Goal: Task Accomplishment & Management: Use online tool/utility

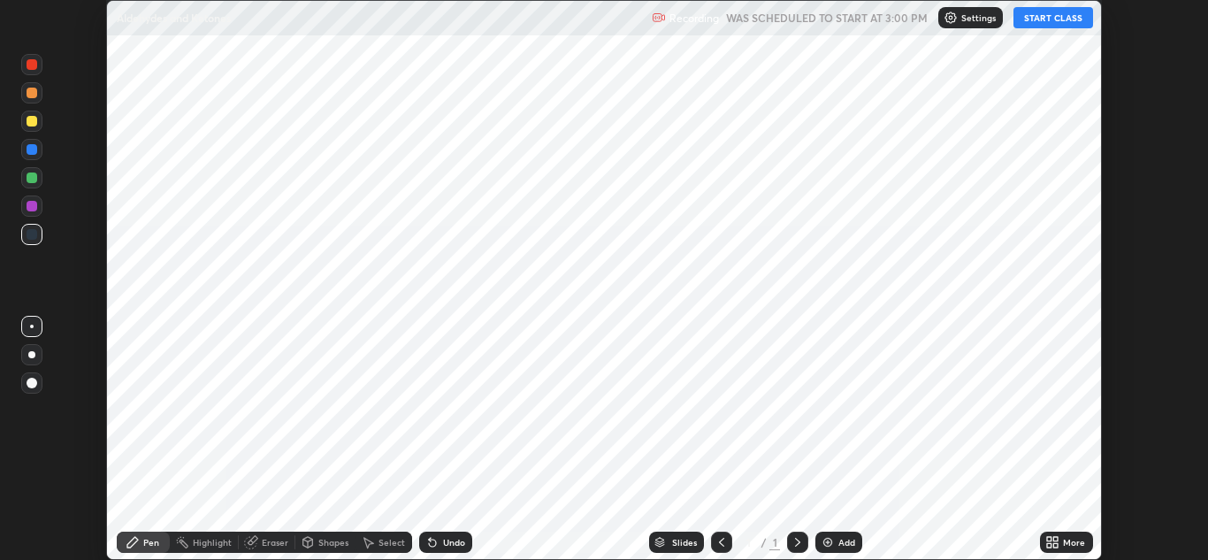
scroll to position [560, 1208]
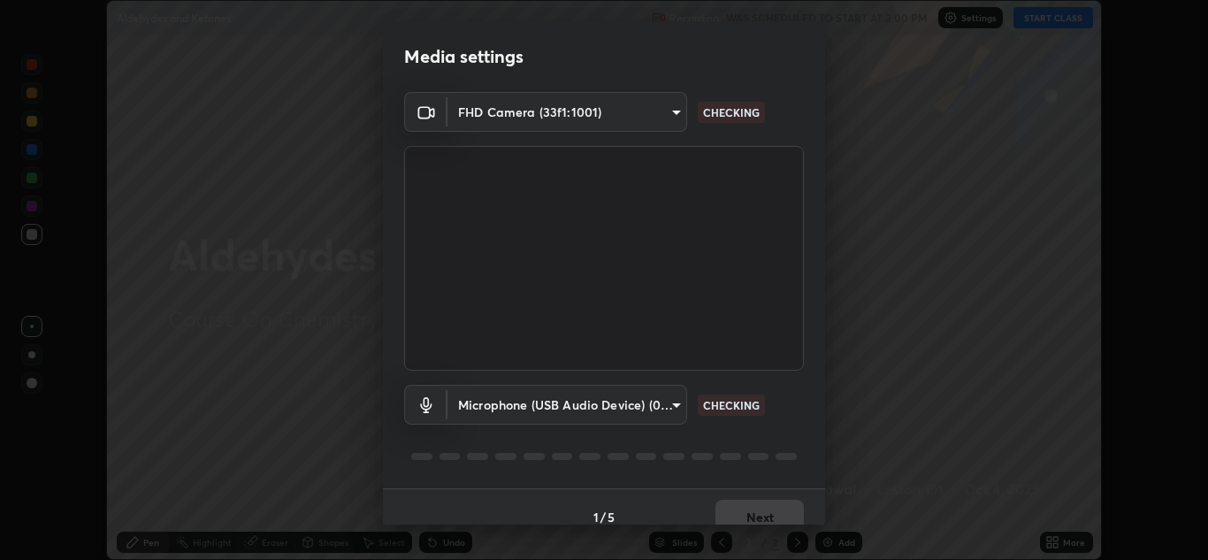
type input "1e49b53be58bf3658c32ba4c8e2538d2601885ca91182b01ba969948c87b8f29"
type input "f7c6ee8ef428f4c0c73a4799a386e724c784fa96b1b4d02d3a2d8c83d75c84bb"
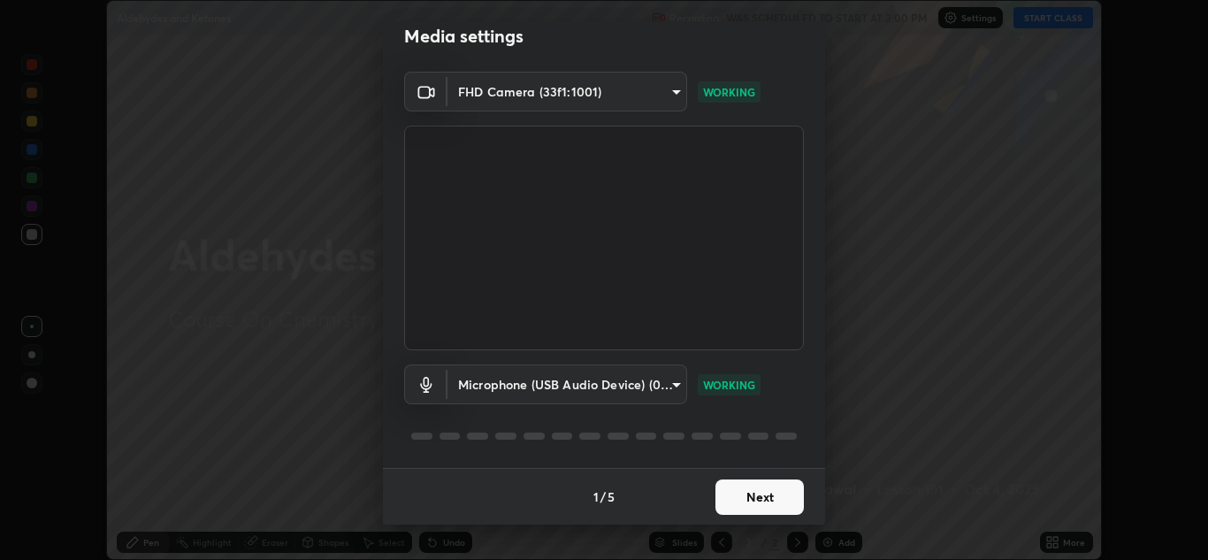
click at [764, 500] on button "Next" at bounding box center [760, 496] width 88 height 35
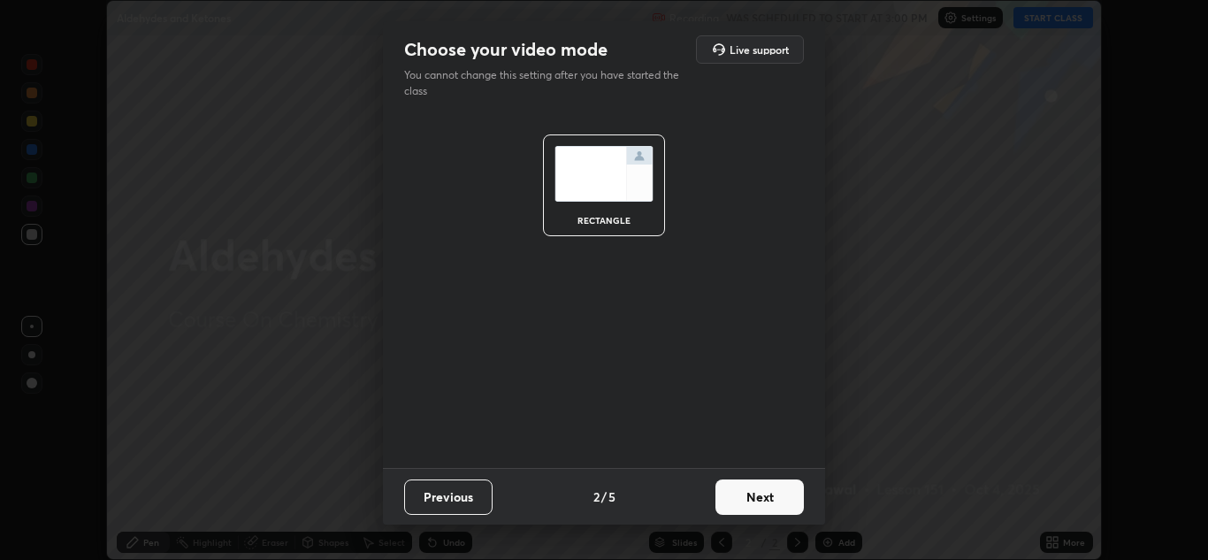
scroll to position [0, 0]
click at [768, 500] on button "Next" at bounding box center [760, 496] width 88 height 35
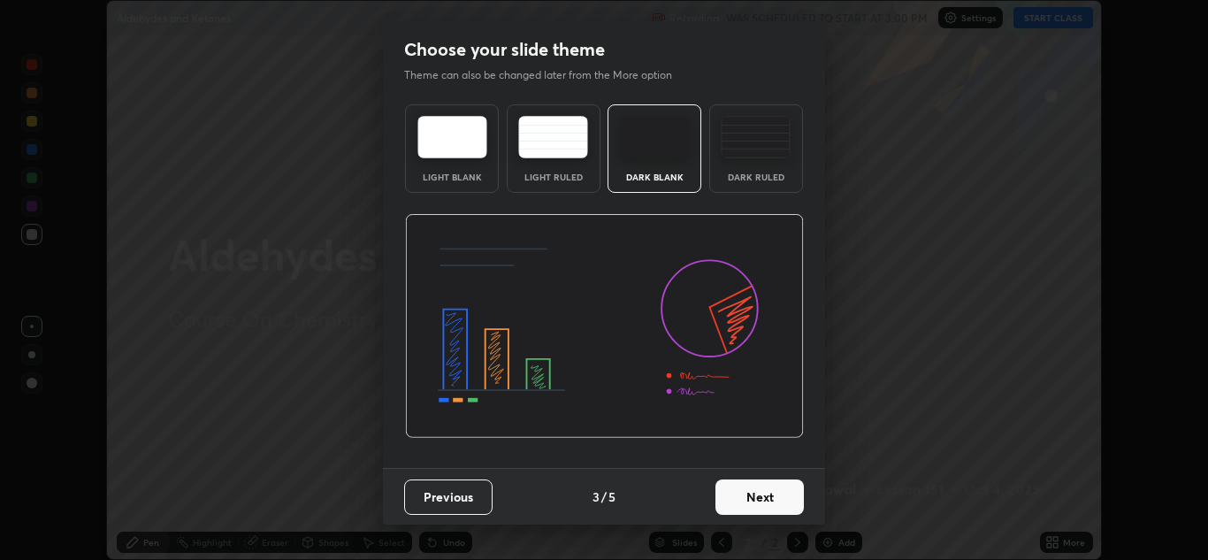
click at [775, 499] on button "Next" at bounding box center [760, 496] width 88 height 35
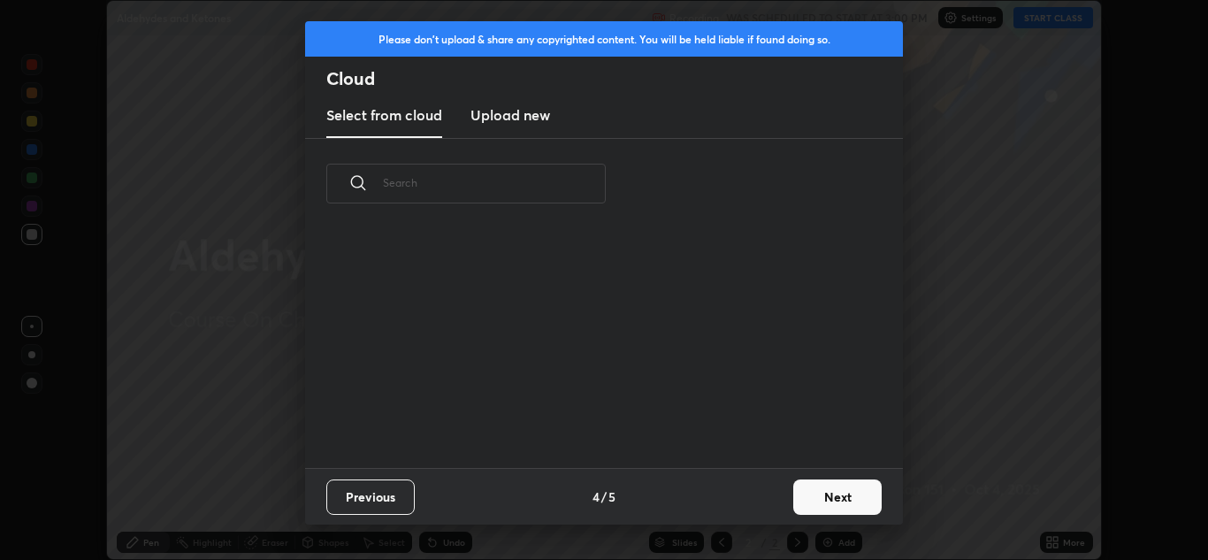
click at [841, 497] on button "Next" at bounding box center [837, 496] width 88 height 35
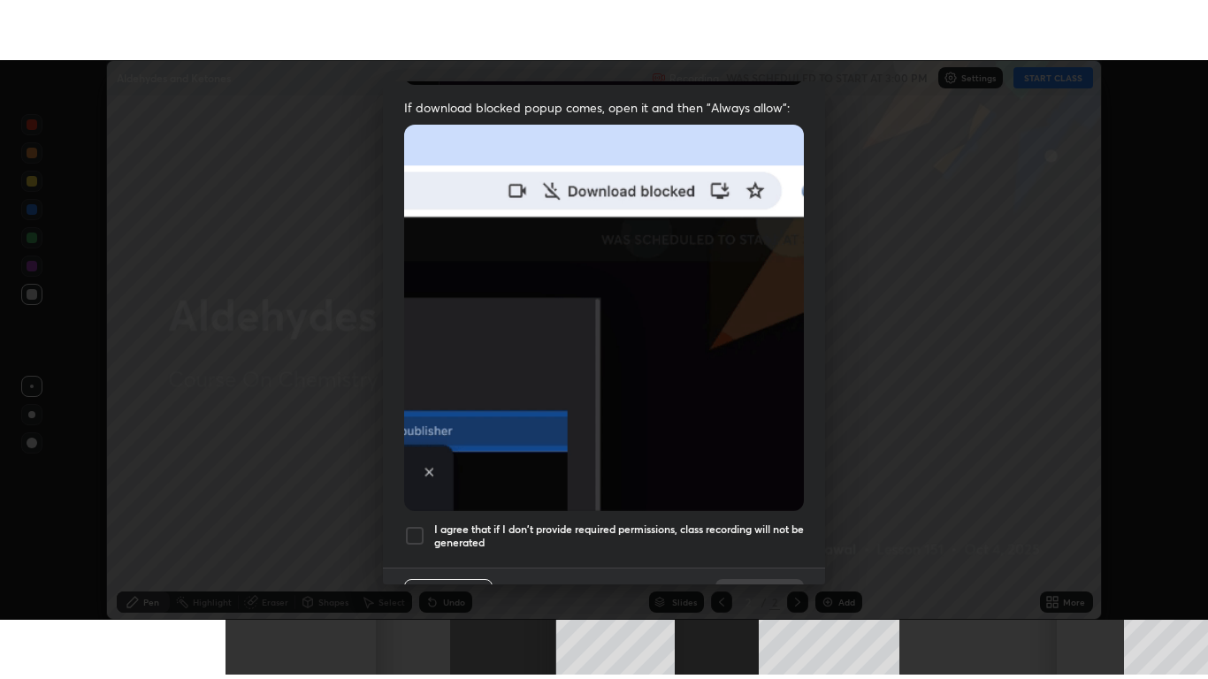
scroll to position [382, 0]
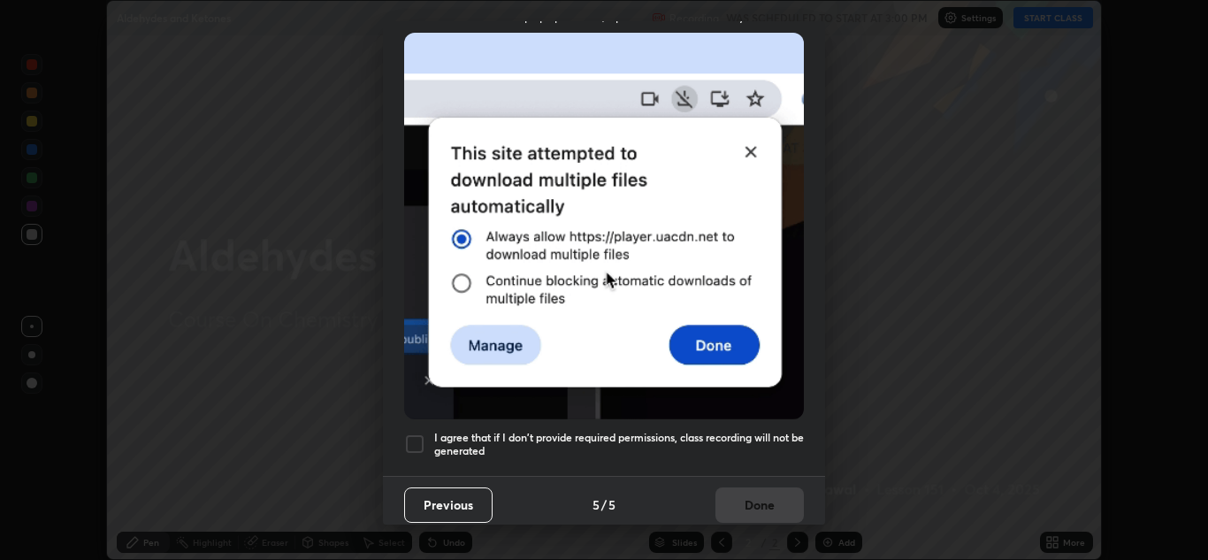
click at [422, 433] on div at bounding box center [414, 443] width 21 height 21
click at [737, 489] on button "Done" at bounding box center [760, 504] width 88 height 35
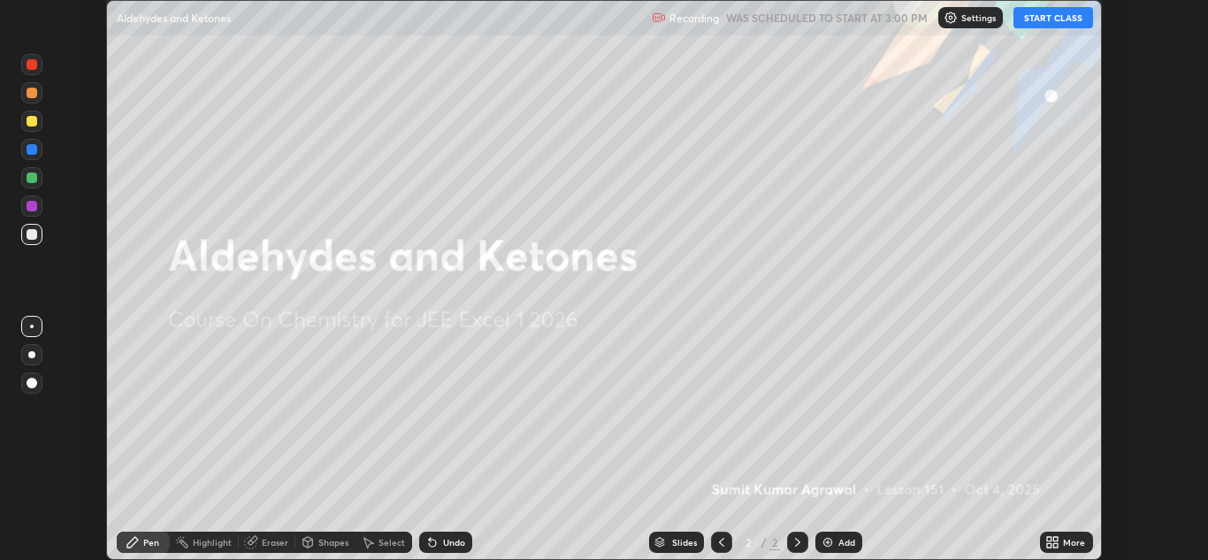
click at [1035, 19] on button "START CLASS" at bounding box center [1054, 17] width 80 height 21
click at [1068, 540] on div "More" at bounding box center [1074, 542] width 22 height 9
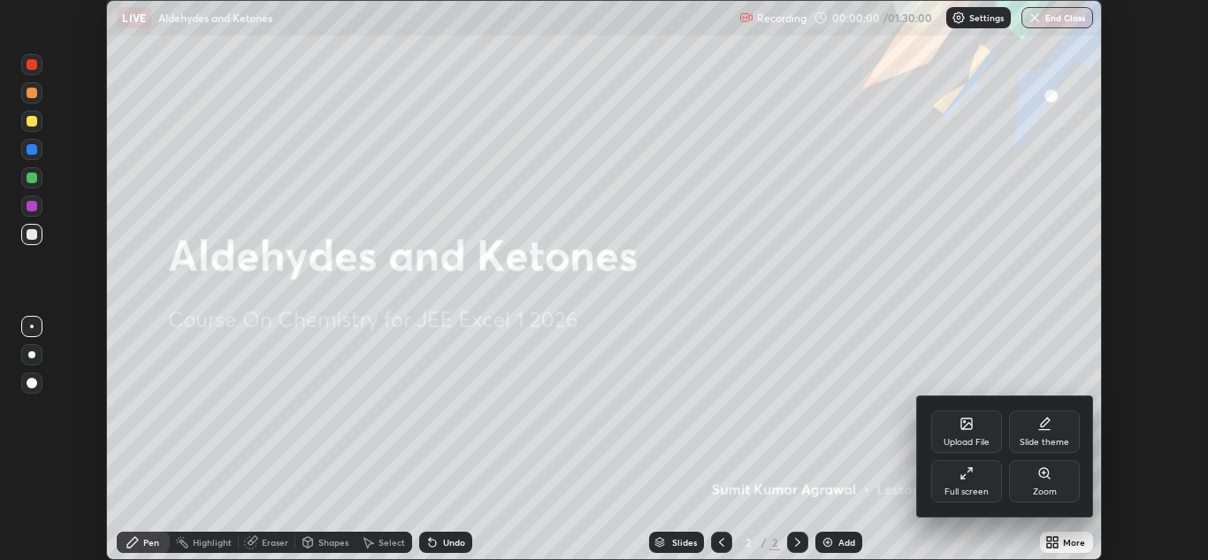
click at [982, 475] on div "Full screen" at bounding box center [966, 481] width 71 height 42
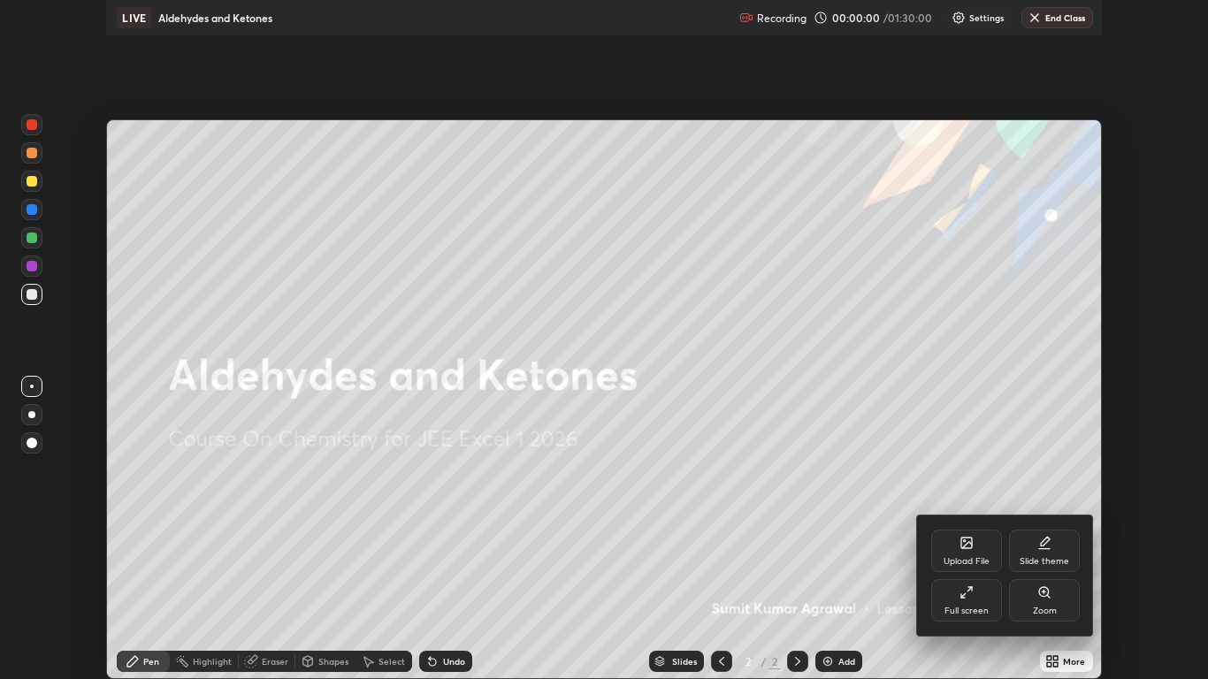
scroll to position [679, 1208]
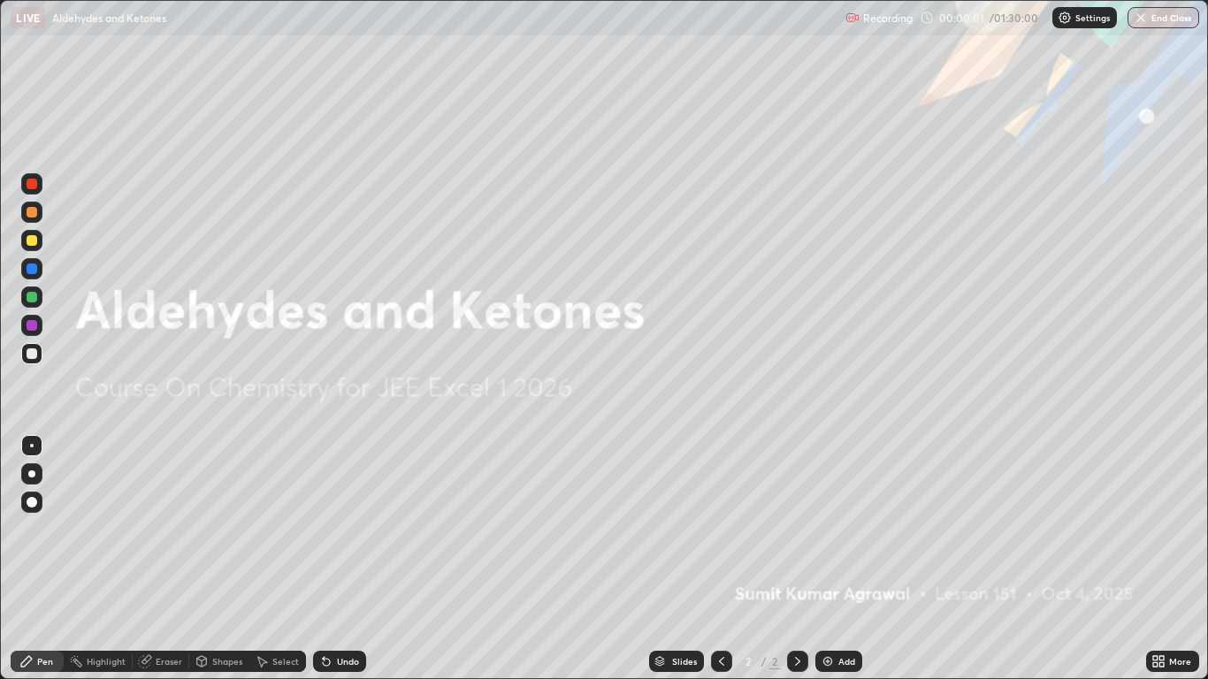
click at [835, 559] on div "Add" at bounding box center [838, 661] width 47 height 21
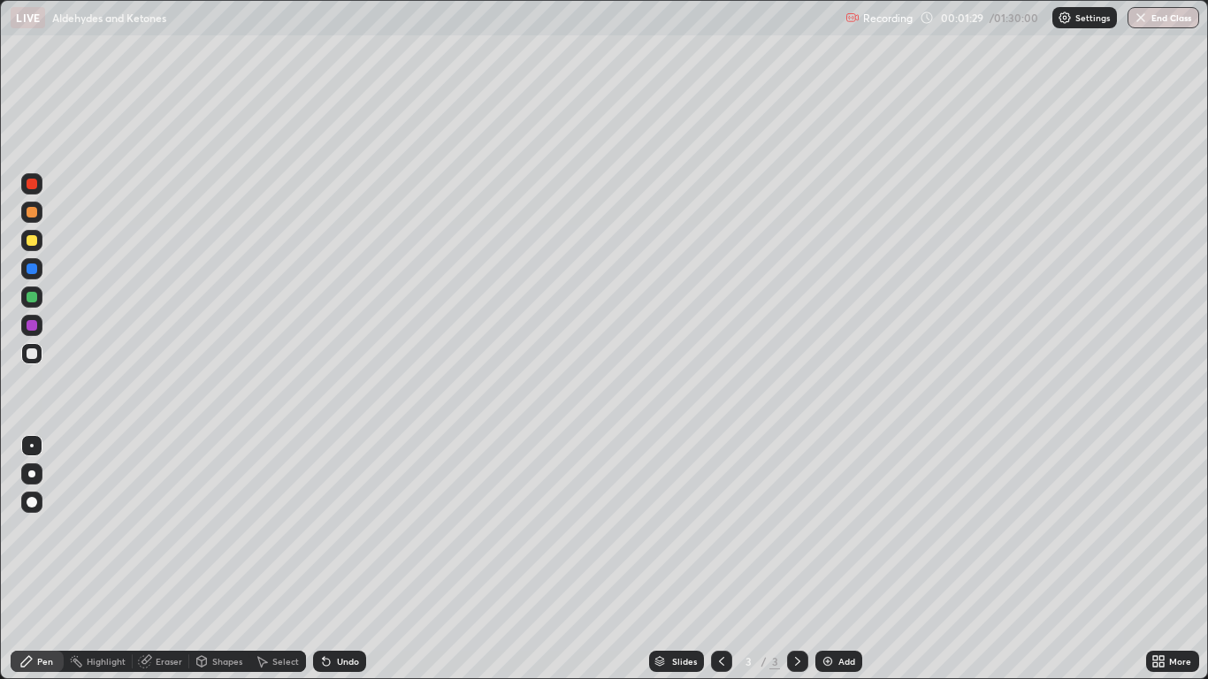
click at [158, 559] on div "Eraser" at bounding box center [169, 661] width 27 height 9
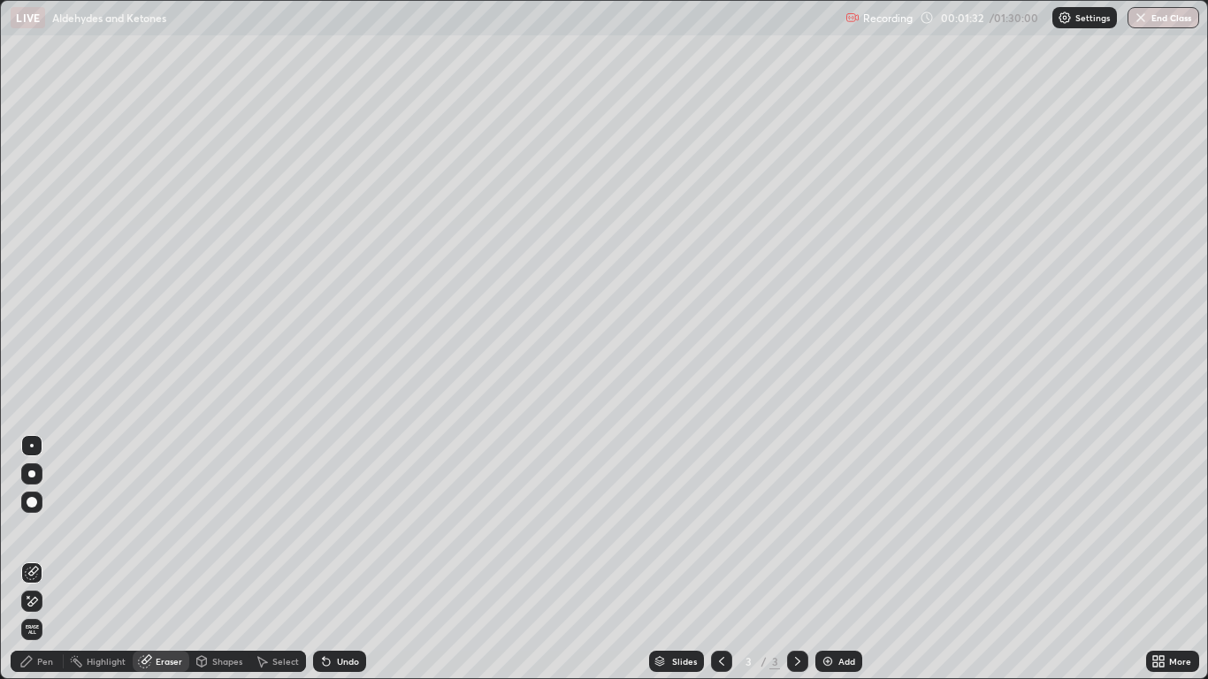
click at [51, 559] on div "Pen" at bounding box center [45, 661] width 16 height 9
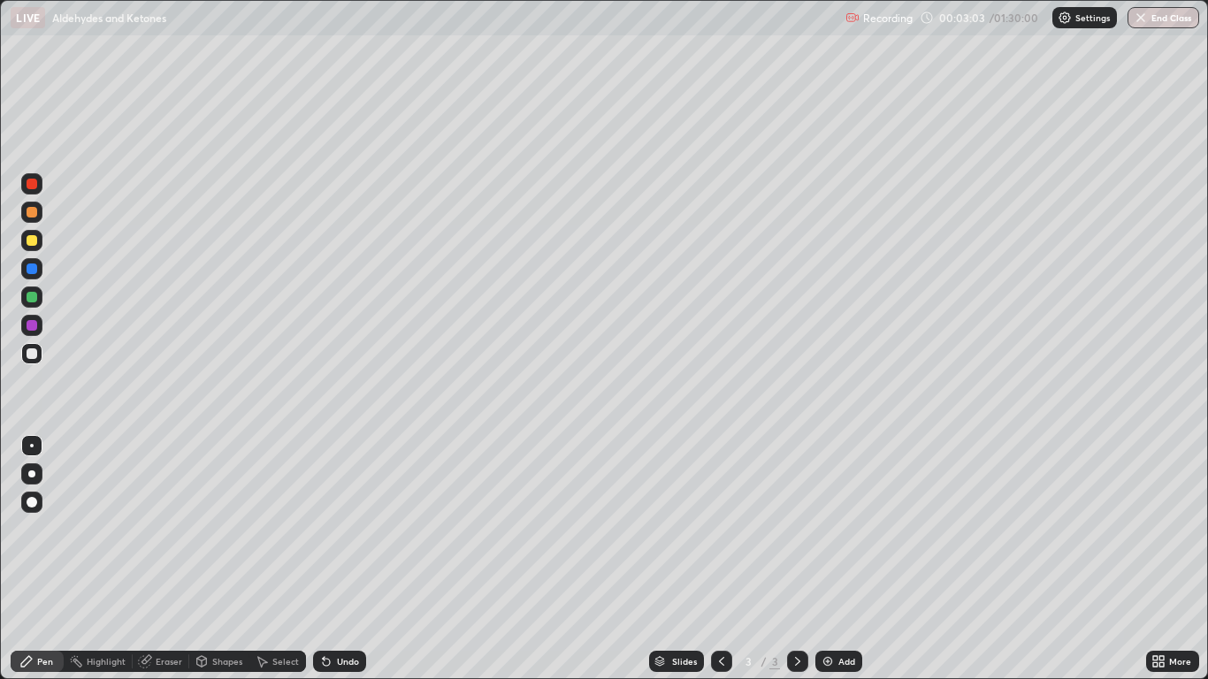
click at [345, 559] on div "Undo" at bounding box center [339, 661] width 53 height 21
click at [341, 559] on div "Undo" at bounding box center [348, 661] width 22 height 9
click at [347, 559] on div "Undo" at bounding box center [339, 661] width 53 height 21
click at [845, 559] on div "Add" at bounding box center [846, 661] width 17 height 9
click at [353, 559] on div "Undo" at bounding box center [336, 661] width 60 height 35
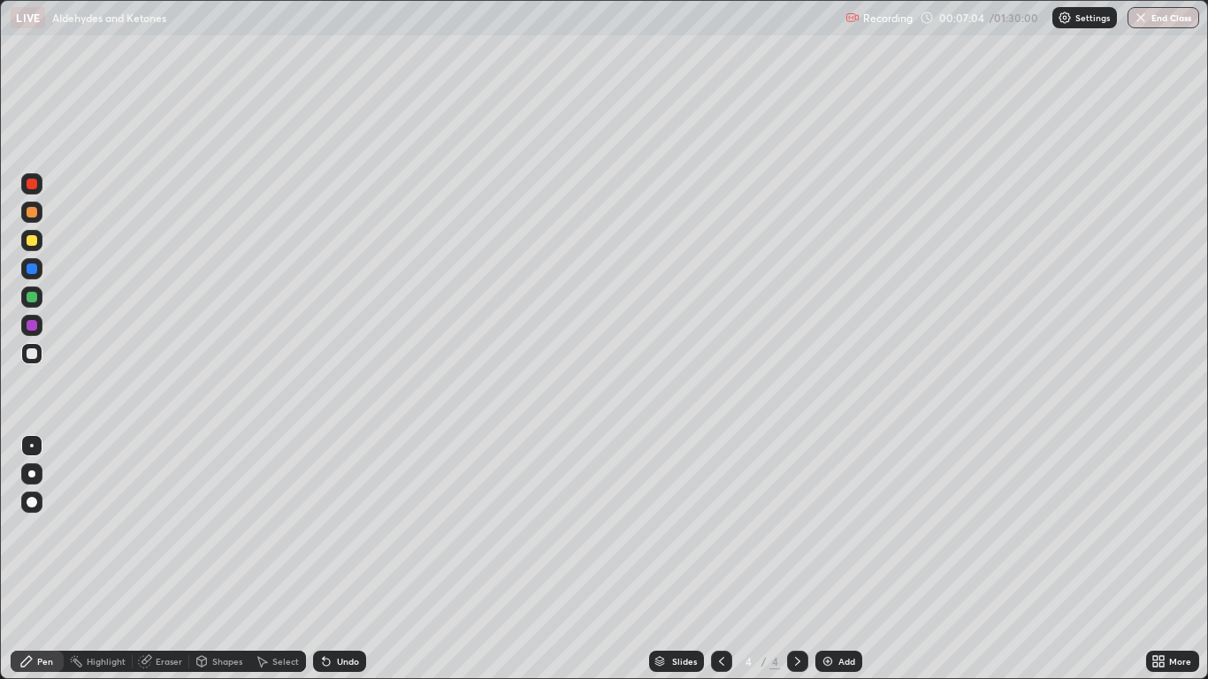
click at [343, 559] on div "Undo" at bounding box center [348, 661] width 22 height 9
click at [348, 559] on div "Undo" at bounding box center [348, 661] width 22 height 9
click at [153, 559] on div "Eraser" at bounding box center [161, 661] width 57 height 21
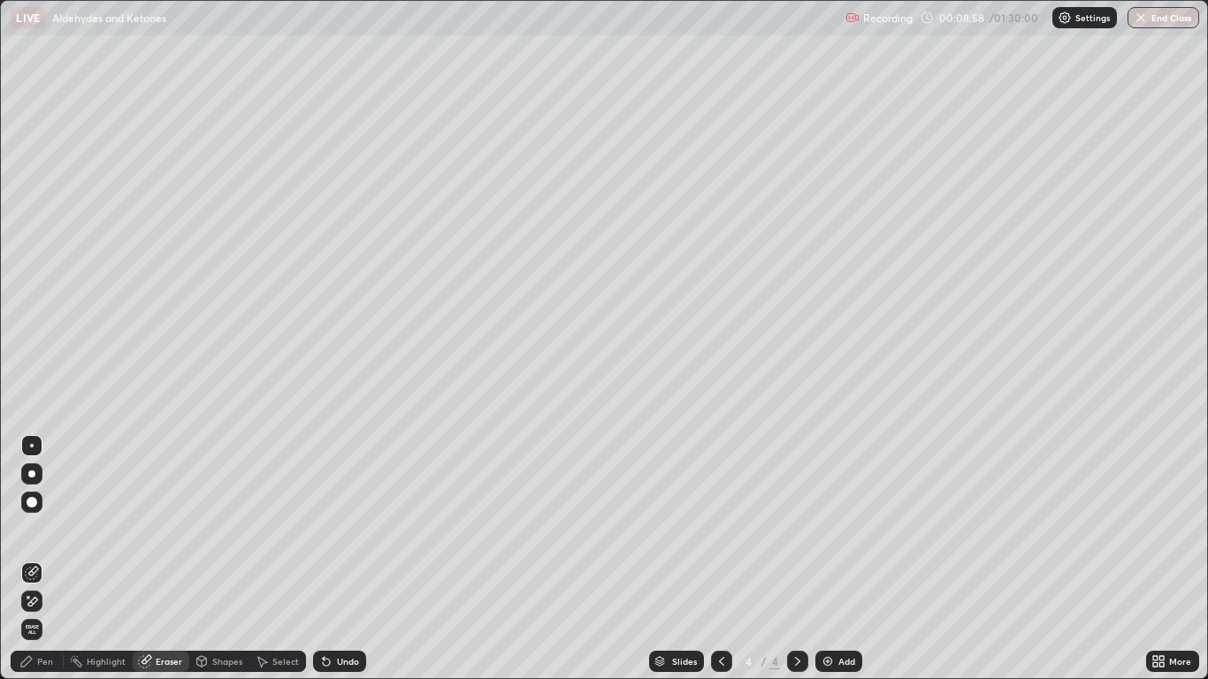
click at [43, 559] on div "Pen" at bounding box center [37, 661] width 53 height 21
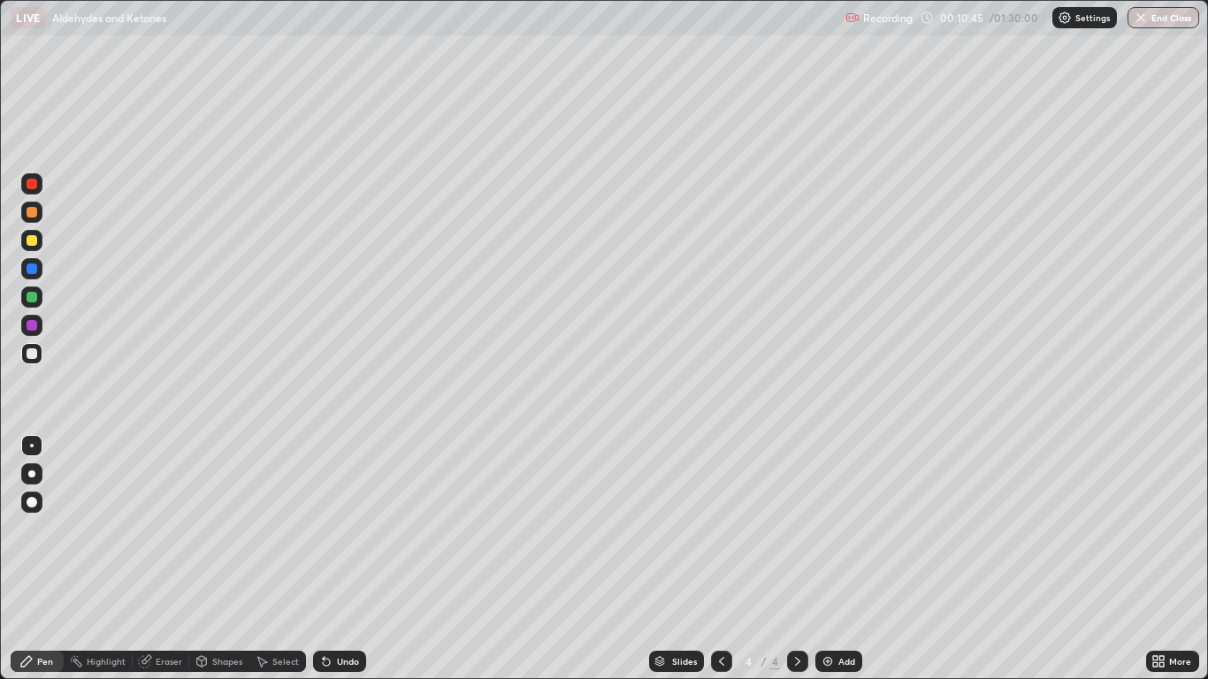
click at [28, 243] on div at bounding box center [32, 240] width 11 height 11
click at [32, 539] on div at bounding box center [32, 538] width 28 height 212
click at [31, 354] on div at bounding box center [32, 353] width 11 height 11
click at [833, 559] on img at bounding box center [828, 662] width 14 height 14
click at [723, 559] on div at bounding box center [721, 661] width 21 height 21
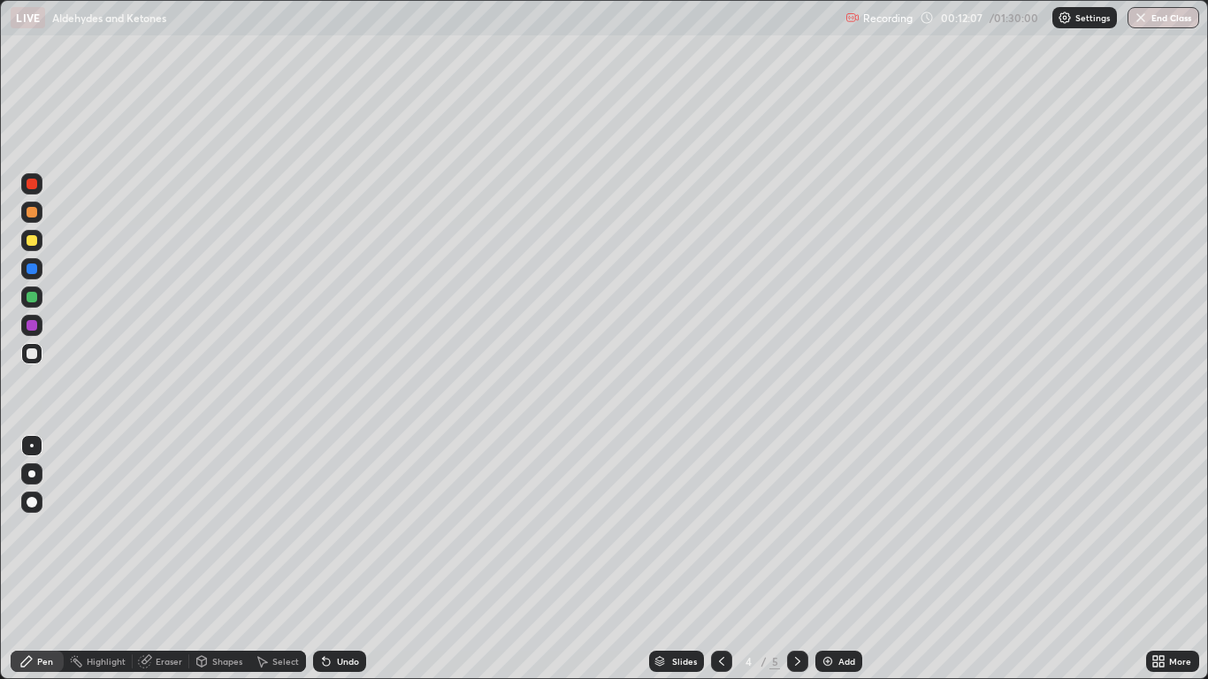
click at [798, 559] on icon at bounding box center [798, 662] width 14 height 14
click at [165, 559] on div "Eraser" at bounding box center [169, 661] width 27 height 9
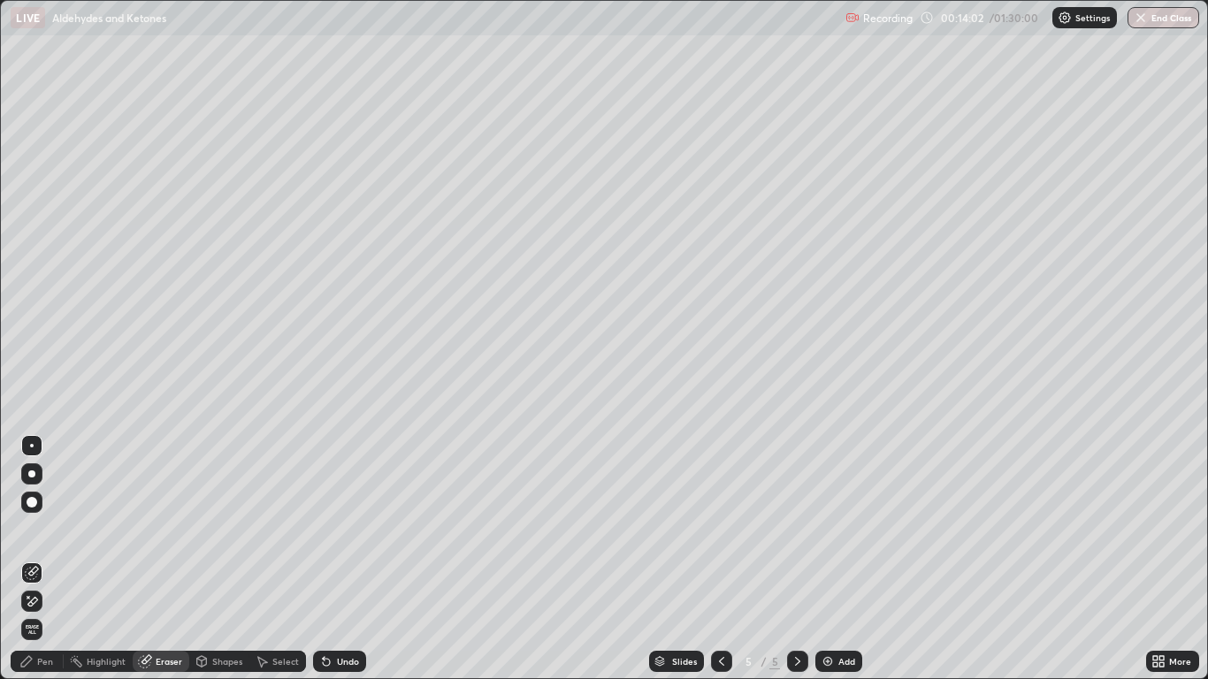
click at [45, 559] on div "Pen" at bounding box center [45, 661] width 16 height 9
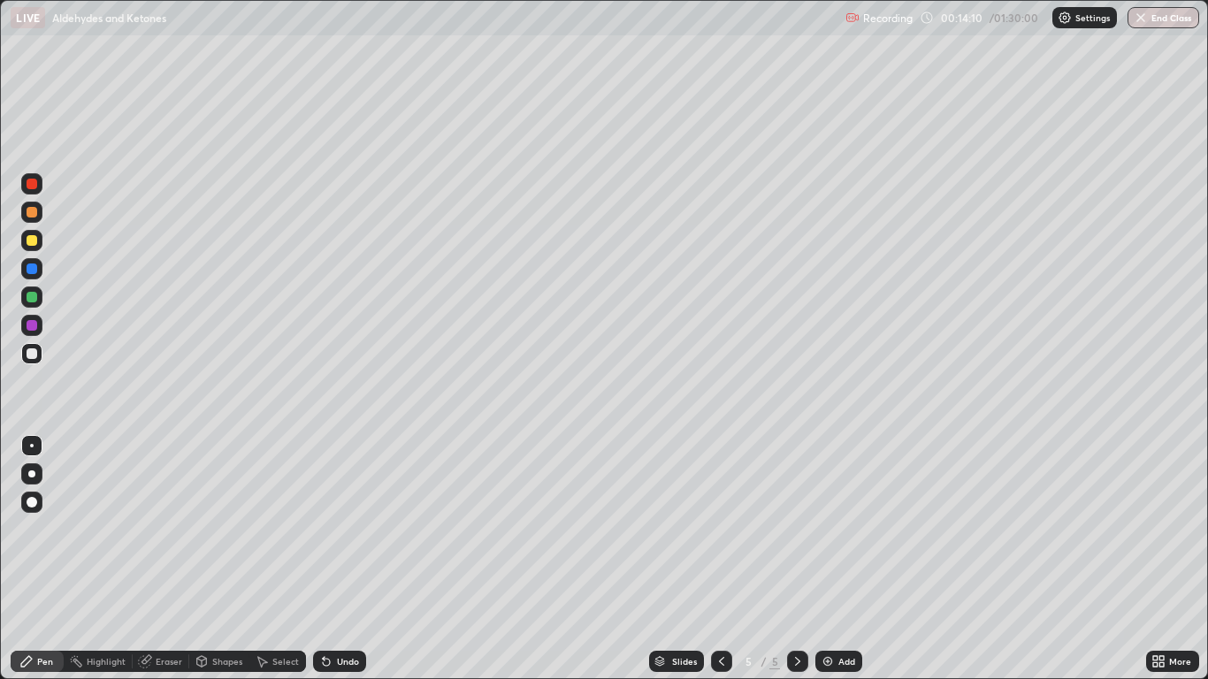
click at [165, 559] on div "Eraser" at bounding box center [169, 661] width 27 height 9
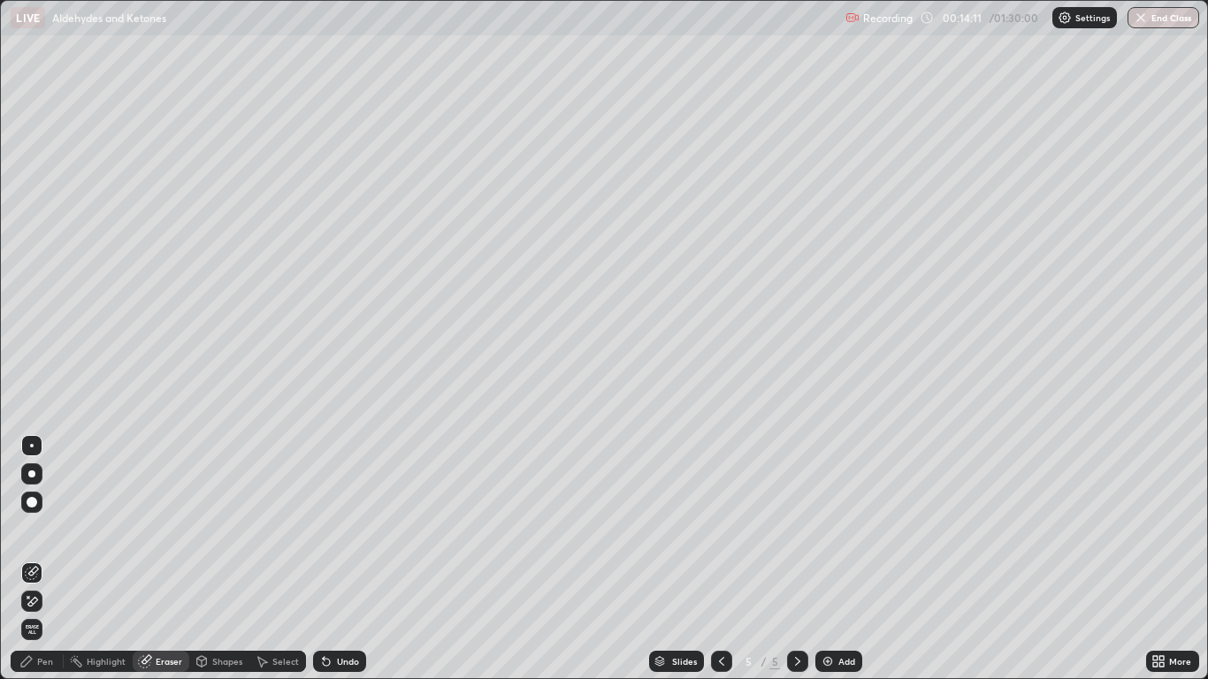
click at [38, 559] on div "Pen" at bounding box center [37, 661] width 53 height 21
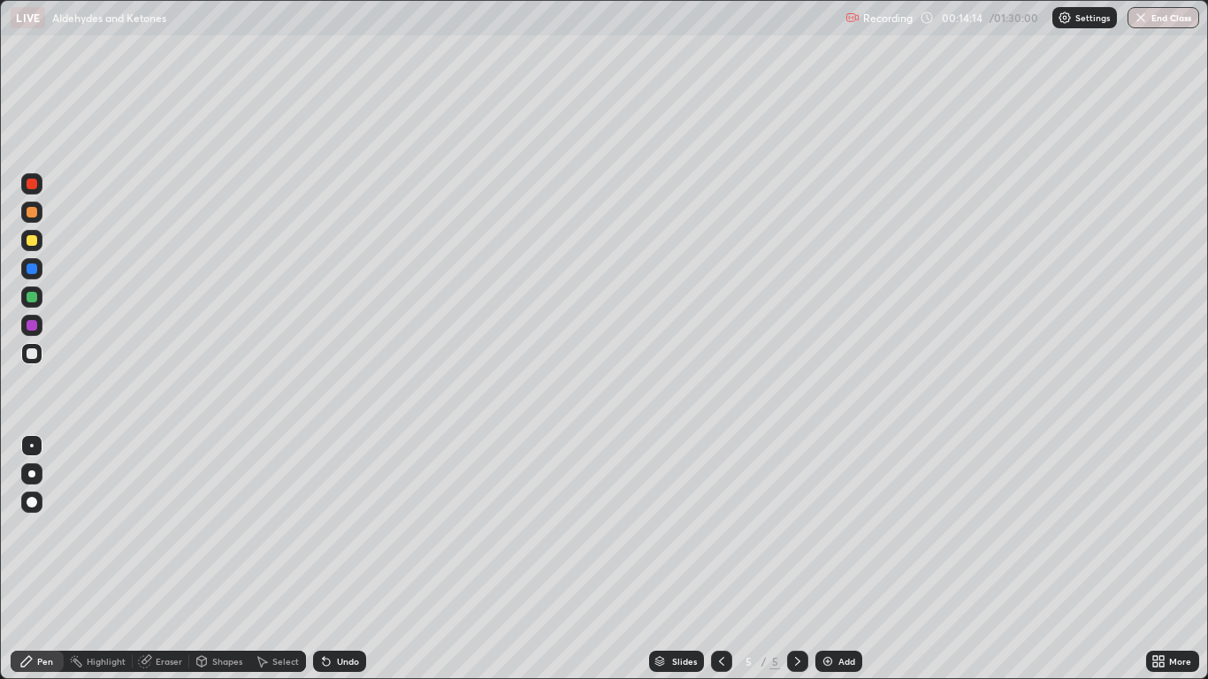
click at [157, 559] on div "Eraser" at bounding box center [161, 661] width 57 height 21
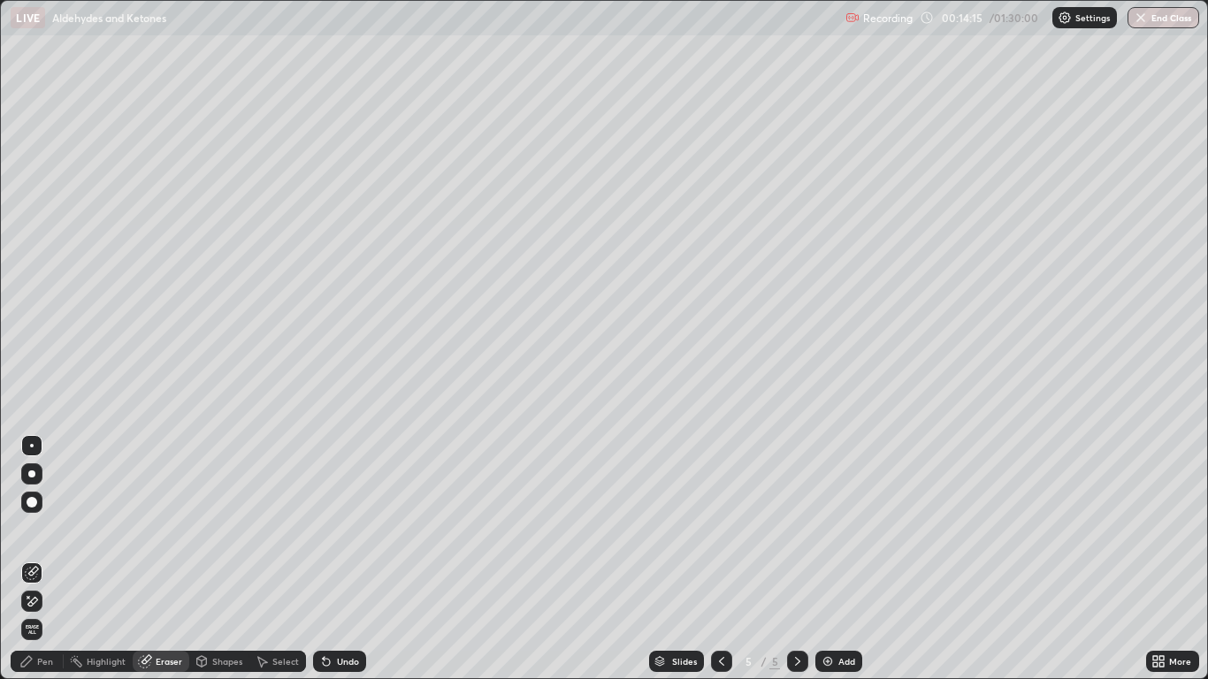
click at [33, 559] on icon at bounding box center [26, 662] width 14 height 14
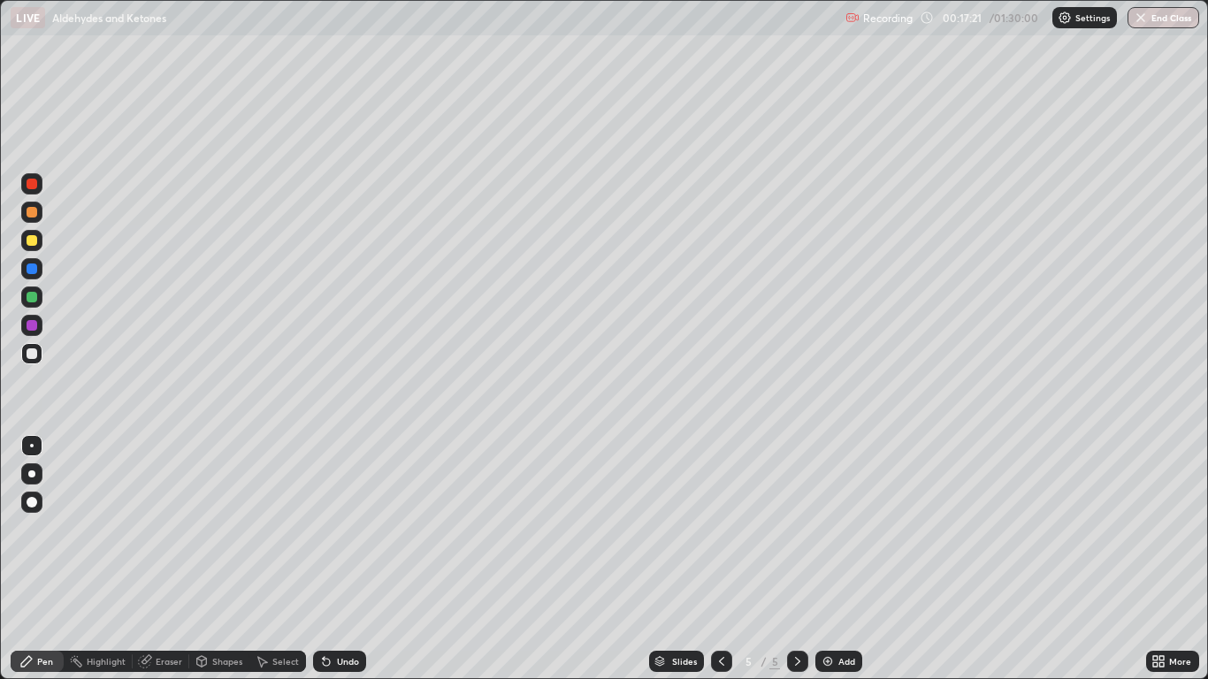
click at [169, 559] on div "Eraser" at bounding box center [169, 661] width 27 height 9
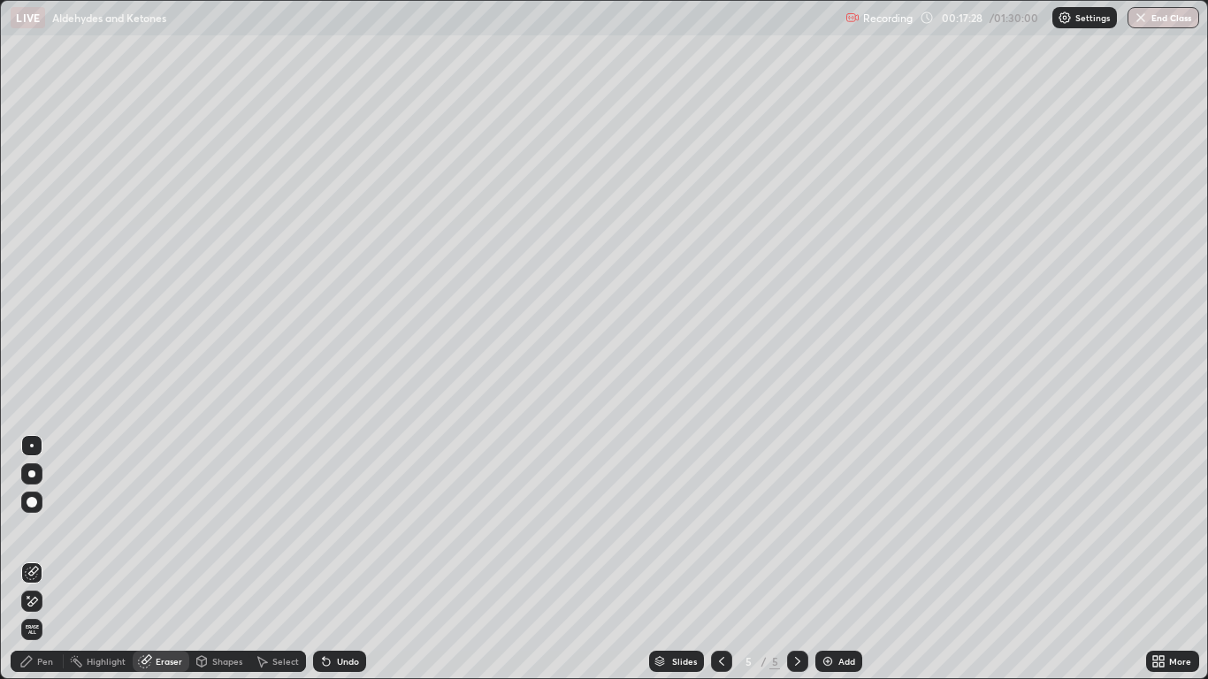
click at [48, 559] on div "Pen" at bounding box center [45, 661] width 16 height 9
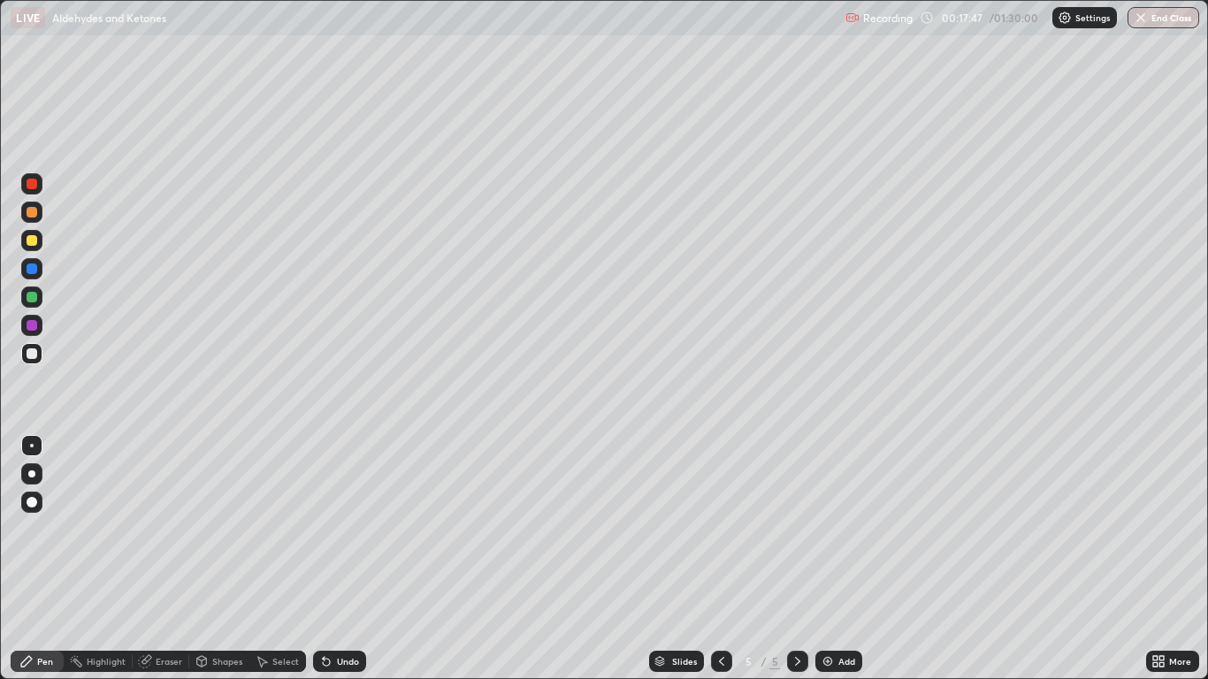
click at [160, 559] on div "Eraser" at bounding box center [169, 661] width 27 height 9
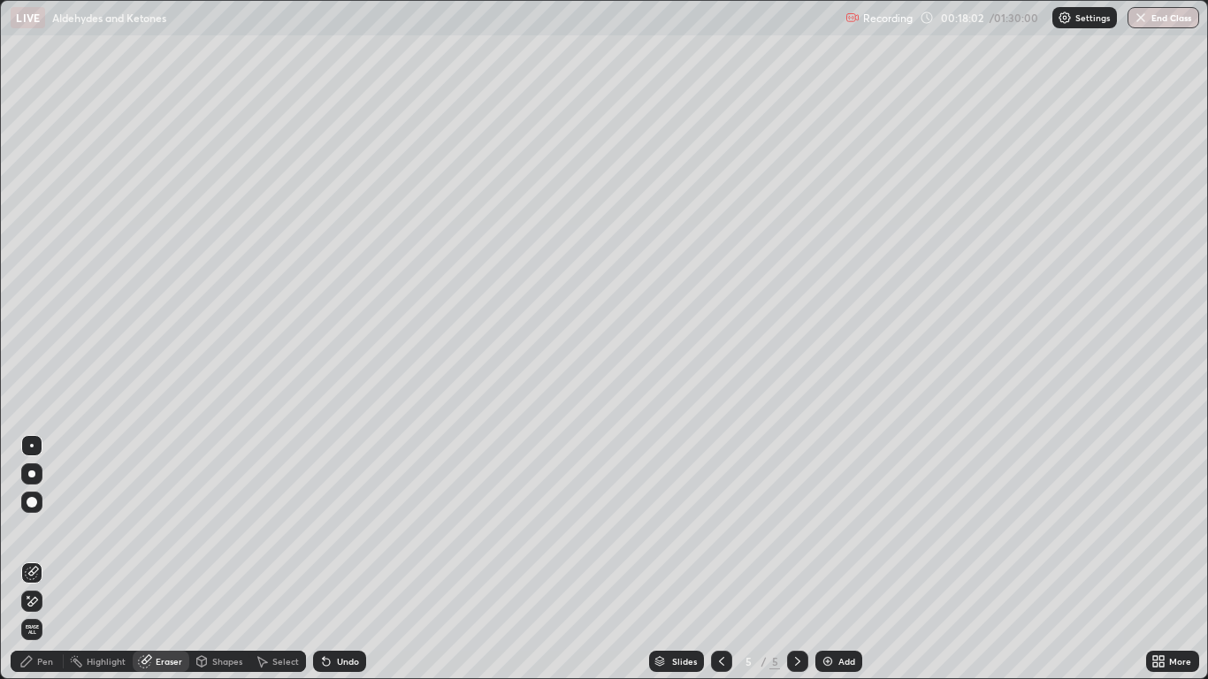
click at [39, 559] on div "Pen" at bounding box center [45, 661] width 16 height 9
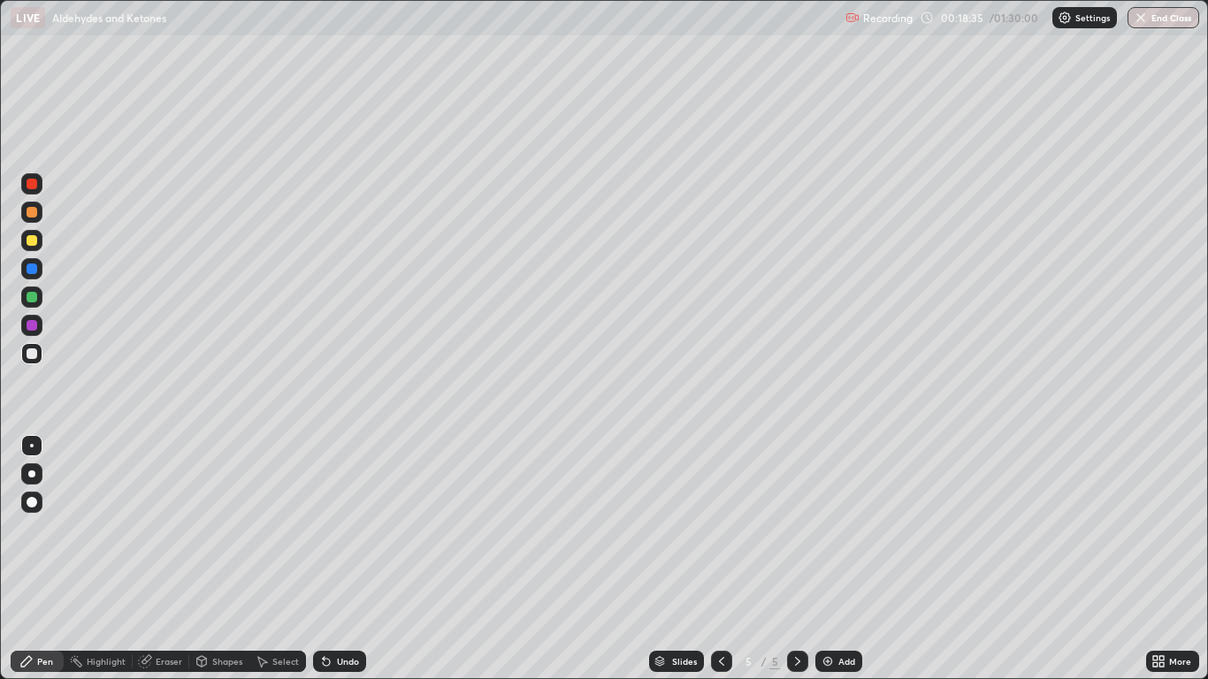
click at [824, 559] on img at bounding box center [828, 662] width 14 height 14
click at [825, 559] on img at bounding box center [828, 662] width 14 height 14
click at [721, 559] on icon at bounding box center [722, 662] width 14 height 14
click at [794, 559] on icon at bounding box center [798, 662] width 14 height 14
click at [350, 559] on div "Undo" at bounding box center [348, 661] width 22 height 9
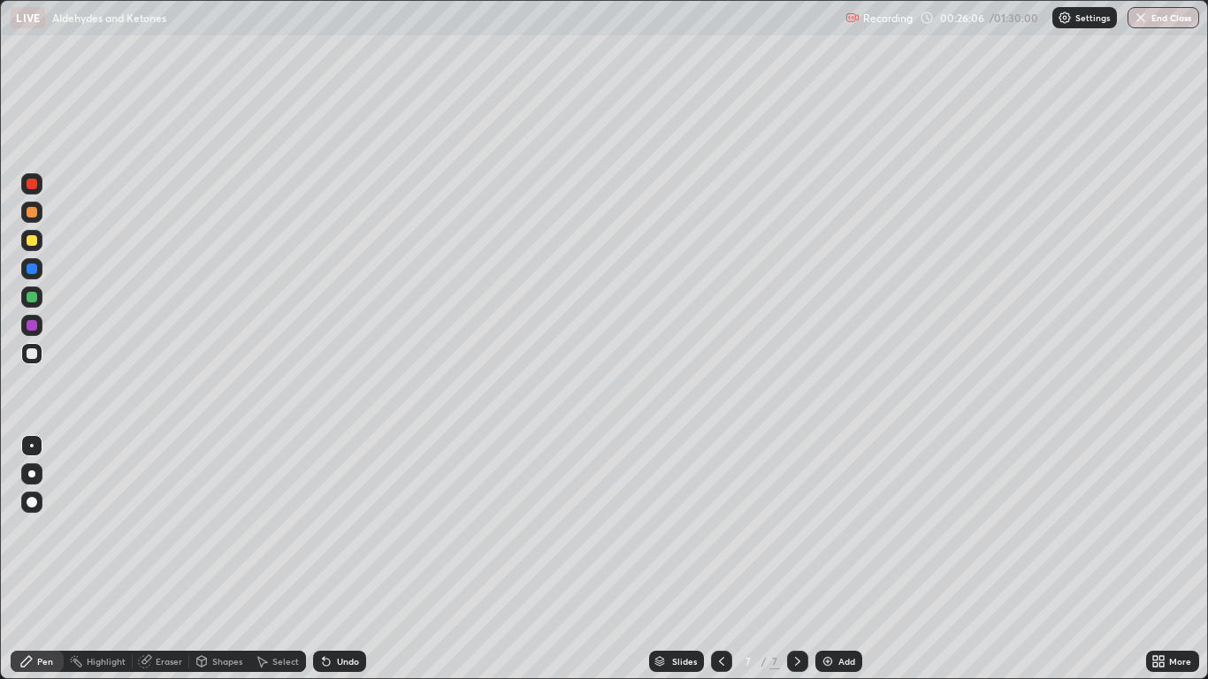
click at [349, 559] on div "Undo" at bounding box center [348, 661] width 22 height 9
click at [351, 559] on div "Undo" at bounding box center [339, 661] width 53 height 21
click at [355, 559] on div "Undo" at bounding box center [348, 661] width 22 height 9
click at [827, 559] on img at bounding box center [828, 662] width 14 height 14
click at [343, 559] on div "Undo" at bounding box center [339, 661] width 53 height 21
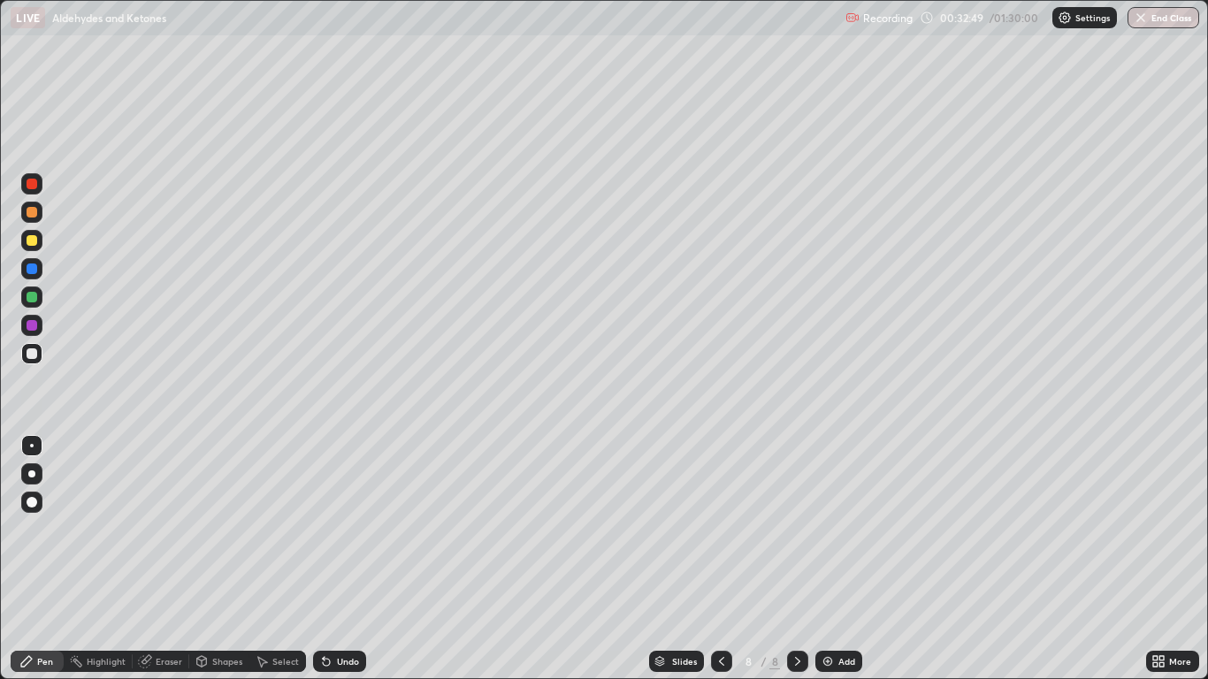
click at [721, 559] on icon at bounding box center [722, 662] width 14 height 14
click at [800, 559] on icon at bounding box center [798, 662] width 14 height 14
click at [823, 559] on img at bounding box center [828, 662] width 14 height 14
click at [349, 559] on div "Undo" at bounding box center [348, 661] width 22 height 9
click at [348, 559] on div "Undo" at bounding box center [348, 661] width 22 height 9
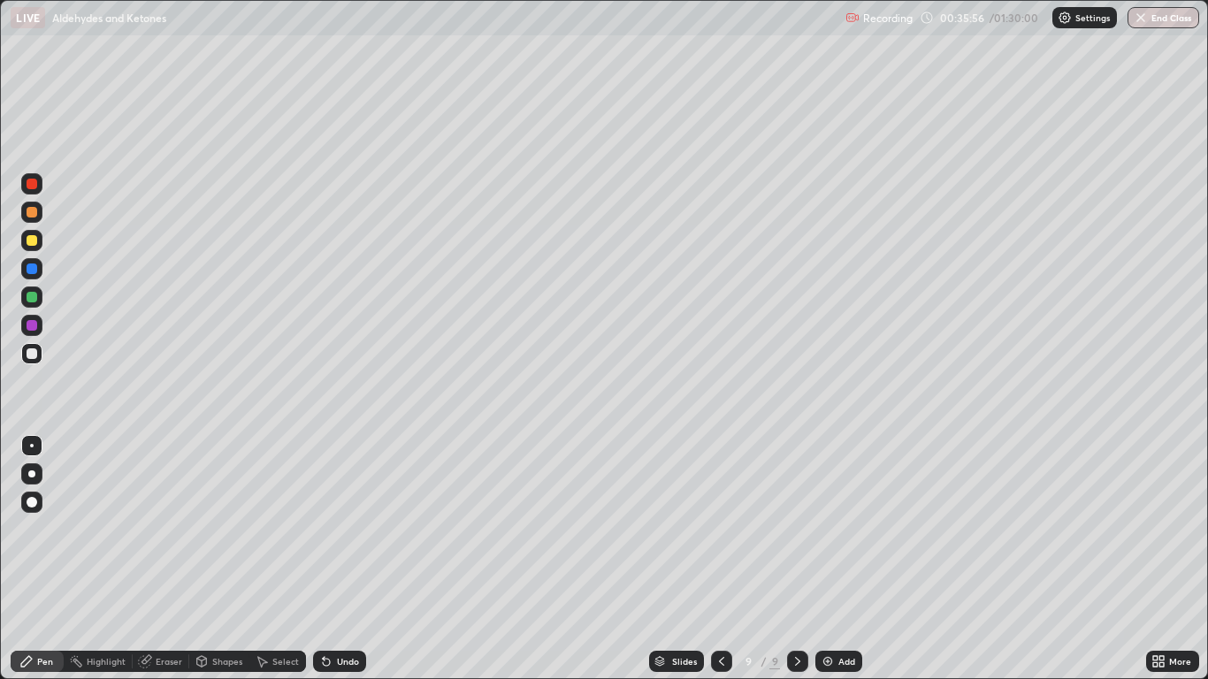
click at [345, 559] on div "Undo" at bounding box center [348, 661] width 22 height 9
click at [343, 559] on div "Undo" at bounding box center [348, 661] width 22 height 9
click at [341, 559] on div "Undo" at bounding box center [348, 661] width 22 height 9
click at [349, 559] on div "Undo" at bounding box center [339, 661] width 53 height 21
click at [170, 559] on div "Eraser" at bounding box center [169, 661] width 27 height 9
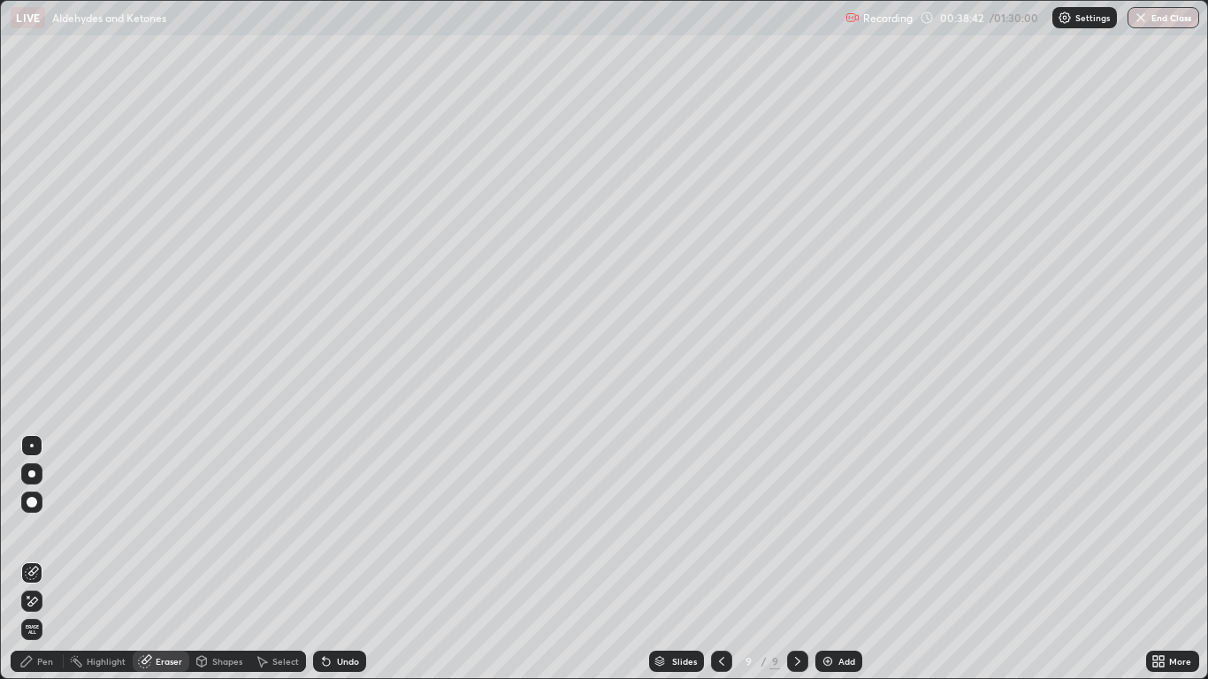
click at [42, 559] on div "Pen" at bounding box center [37, 661] width 53 height 21
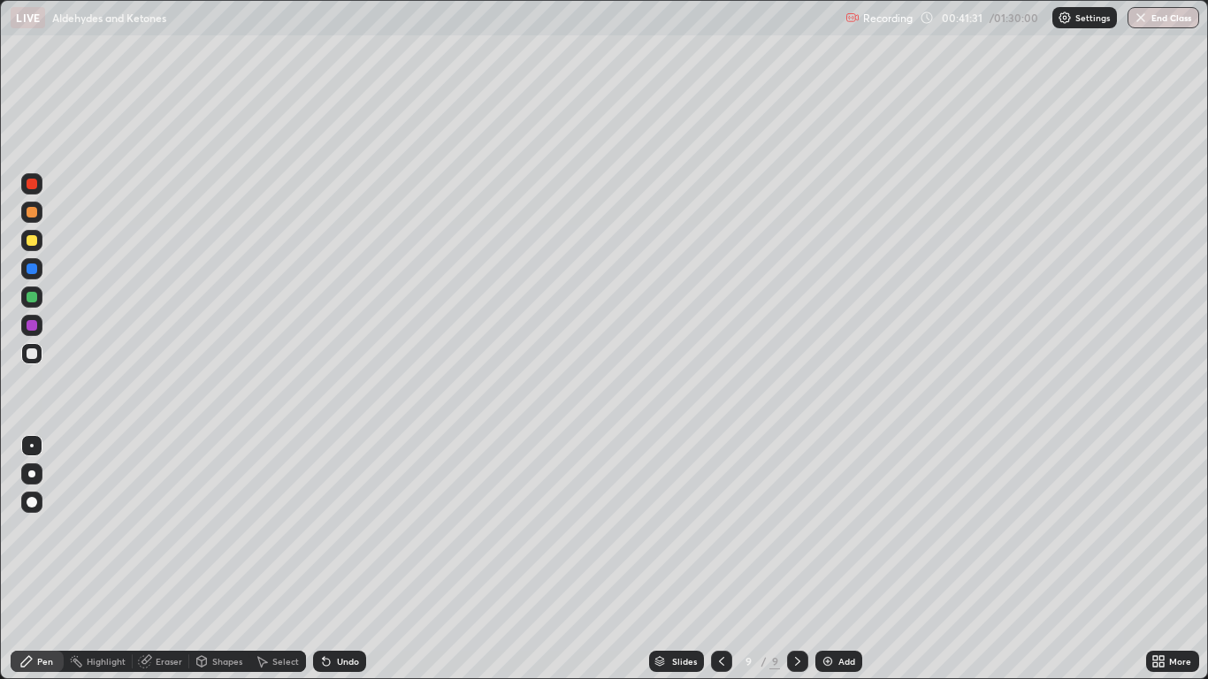
click at [841, 559] on div "Add" at bounding box center [846, 661] width 17 height 9
click at [172, 559] on div "Eraser" at bounding box center [169, 661] width 27 height 9
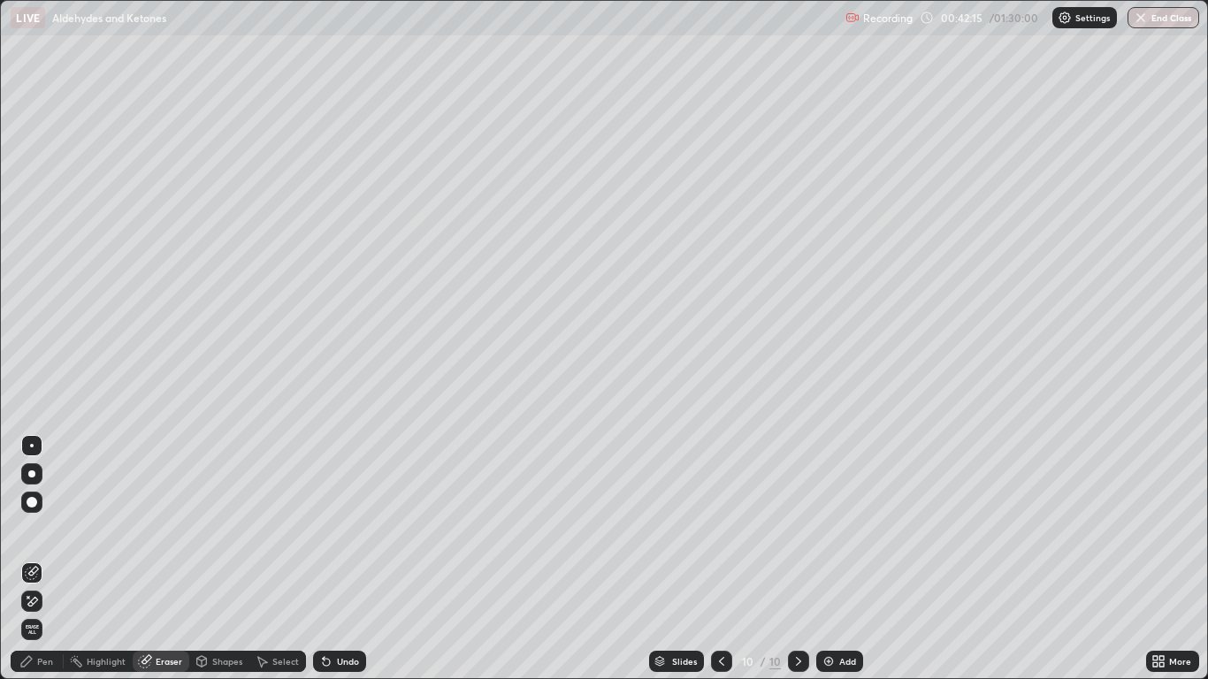
click at [37, 559] on div "Pen" at bounding box center [45, 661] width 16 height 9
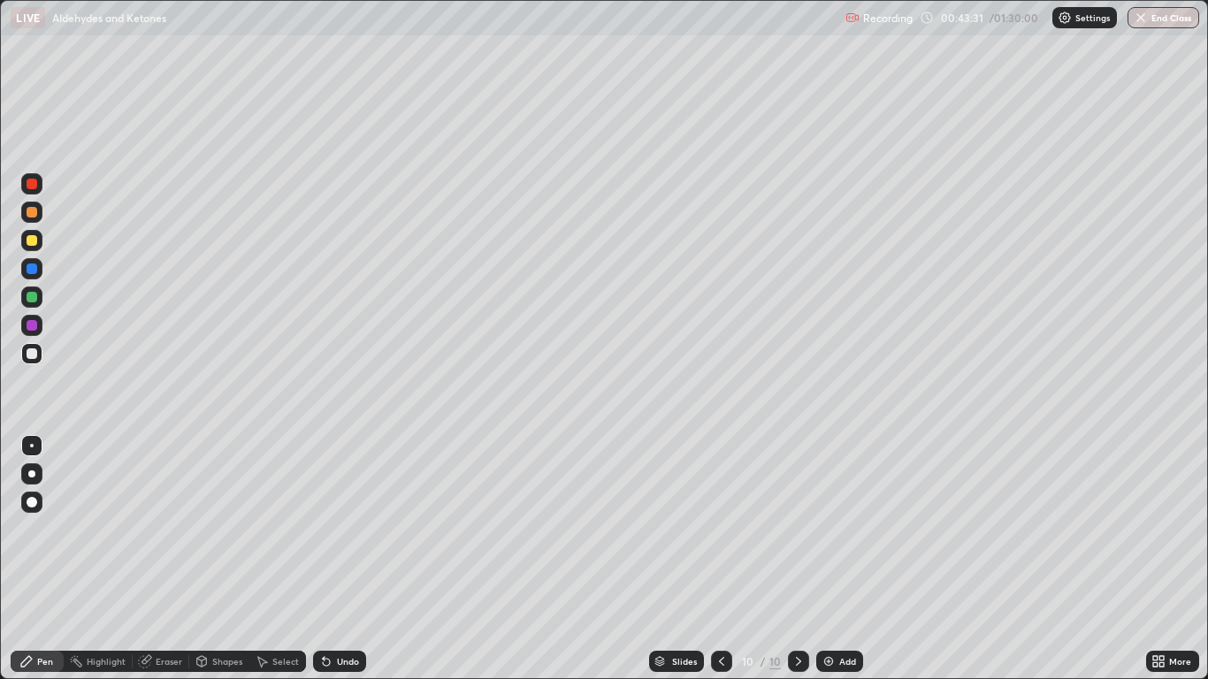
click at [342, 559] on div "Undo" at bounding box center [348, 661] width 22 height 9
click at [334, 559] on div "Undo" at bounding box center [339, 661] width 53 height 21
click at [823, 559] on img at bounding box center [829, 662] width 14 height 14
click at [345, 559] on div "Undo" at bounding box center [348, 661] width 22 height 9
click at [344, 559] on div "Undo" at bounding box center [348, 661] width 22 height 9
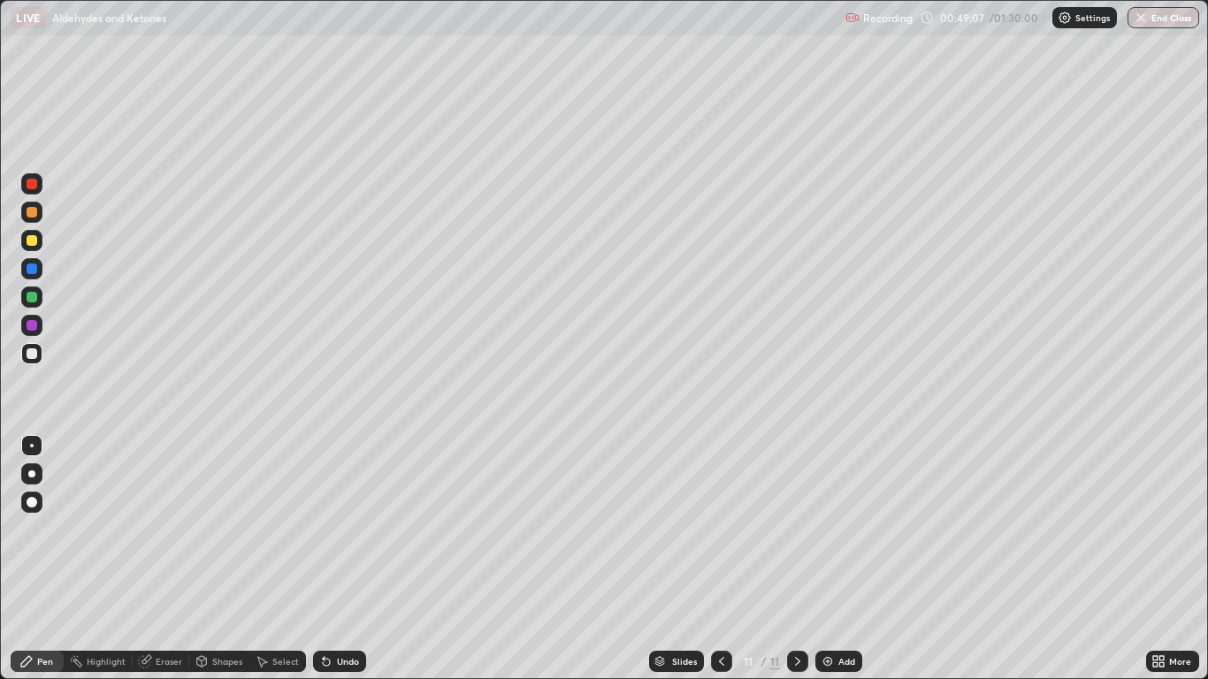
click at [345, 559] on div "Undo" at bounding box center [348, 661] width 22 height 9
click at [343, 559] on div "Undo" at bounding box center [348, 661] width 22 height 9
click at [344, 559] on div "Undo" at bounding box center [348, 661] width 22 height 9
click at [150, 559] on icon at bounding box center [145, 662] width 14 height 14
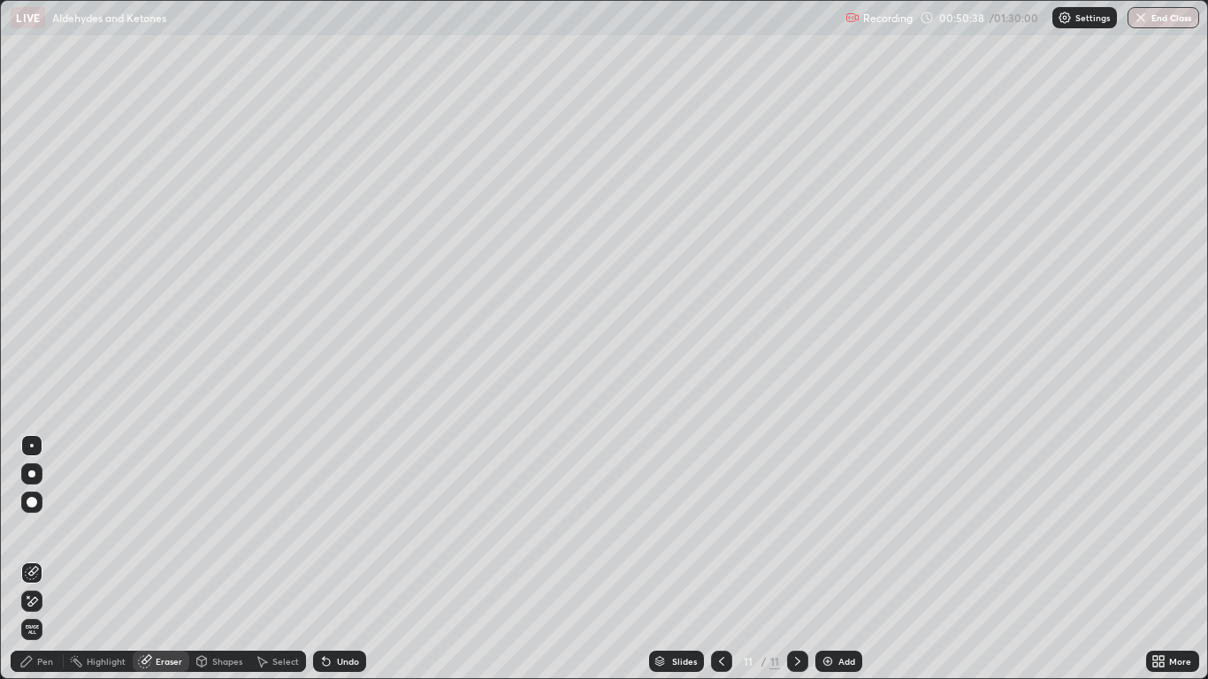
click at [38, 559] on div "Pen" at bounding box center [37, 661] width 53 height 21
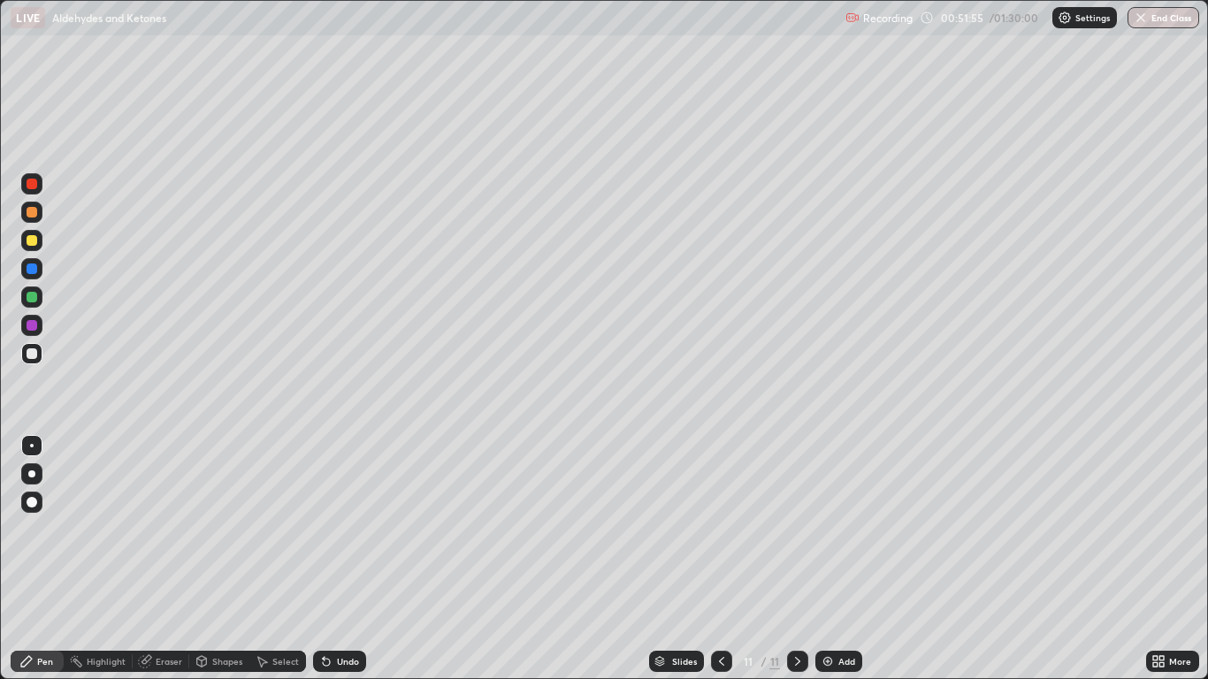
click at [344, 559] on div "Undo" at bounding box center [339, 661] width 53 height 21
click at [349, 559] on div "Undo" at bounding box center [339, 661] width 53 height 21
click at [348, 559] on div "Undo" at bounding box center [339, 661] width 53 height 21
click at [351, 559] on div "Undo" at bounding box center [339, 661] width 53 height 21
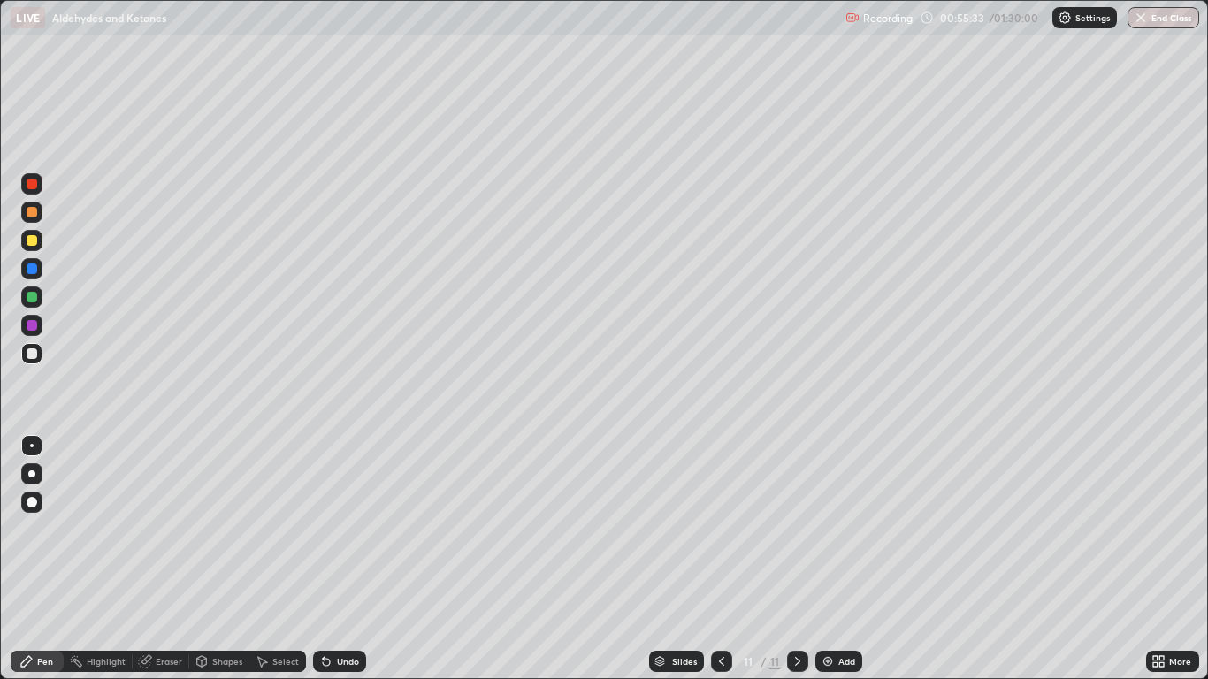
click at [836, 559] on div "Add" at bounding box center [838, 661] width 47 height 21
click at [338, 559] on div "Undo" at bounding box center [348, 661] width 22 height 9
click at [344, 559] on div "Undo" at bounding box center [339, 661] width 53 height 21
click at [344, 559] on div "Undo" at bounding box center [348, 661] width 22 height 9
click at [341, 559] on div "Undo" at bounding box center [339, 661] width 53 height 21
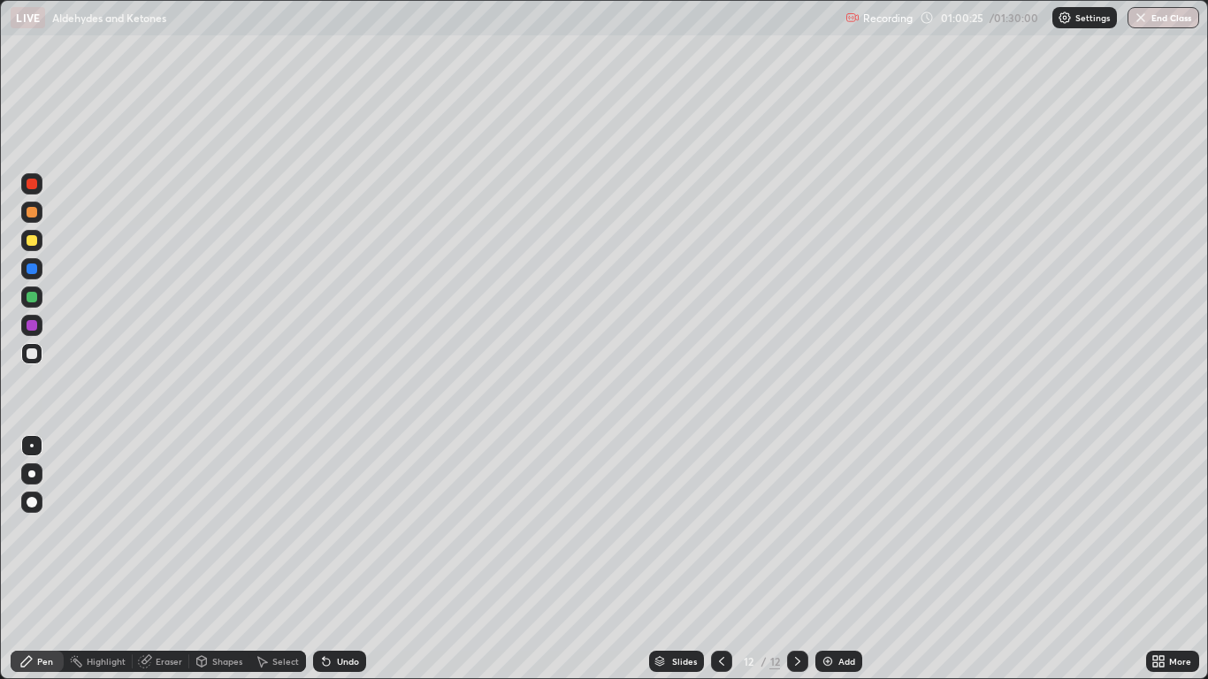
click at [720, 559] on div at bounding box center [721, 661] width 21 height 21
click at [791, 559] on icon at bounding box center [798, 662] width 14 height 14
click at [838, 559] on div "Add" at bounding box center [838, 661] width 47 height 21
click at [348, 559] on div "Undo" at bounding box center [348, 661] width 22 height 9
click at [346, 559] on div "Undo" at bounding box center [348, 661] width 22 height 9
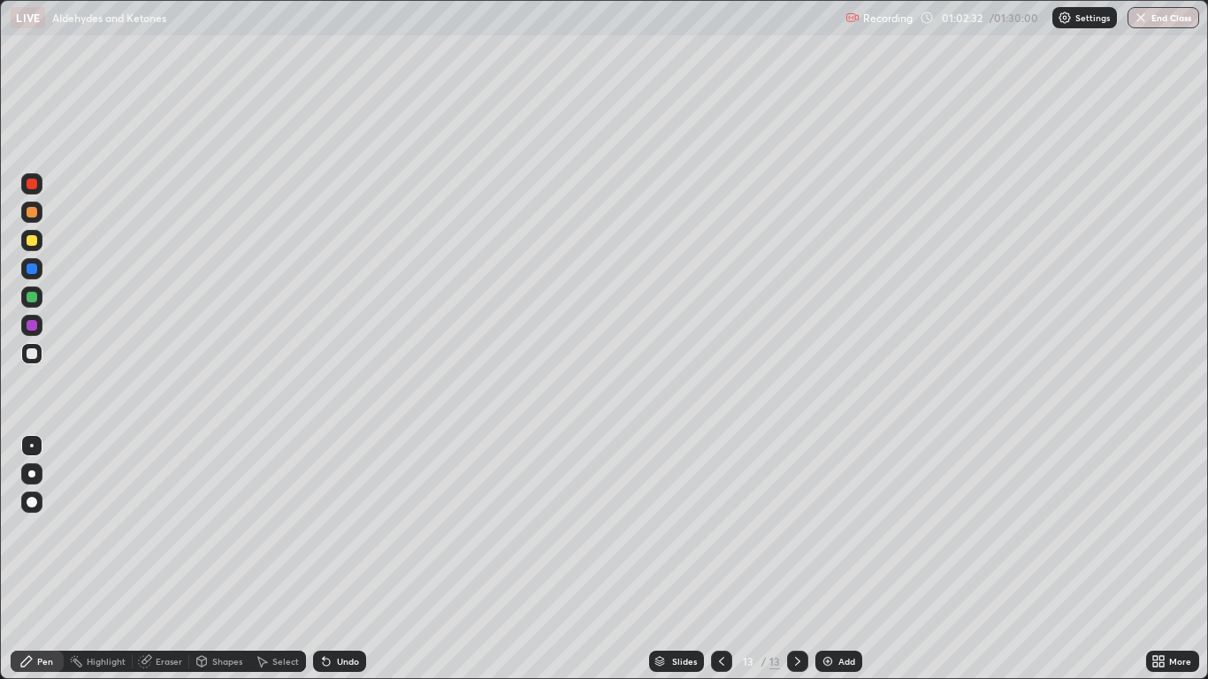
click at [347, 559] on div "Undo" at bounding box center [348, 661] width 22 height 9
click at [169, 559] on div "Eraser" at bounding box center [169, 661] width 27 height 9
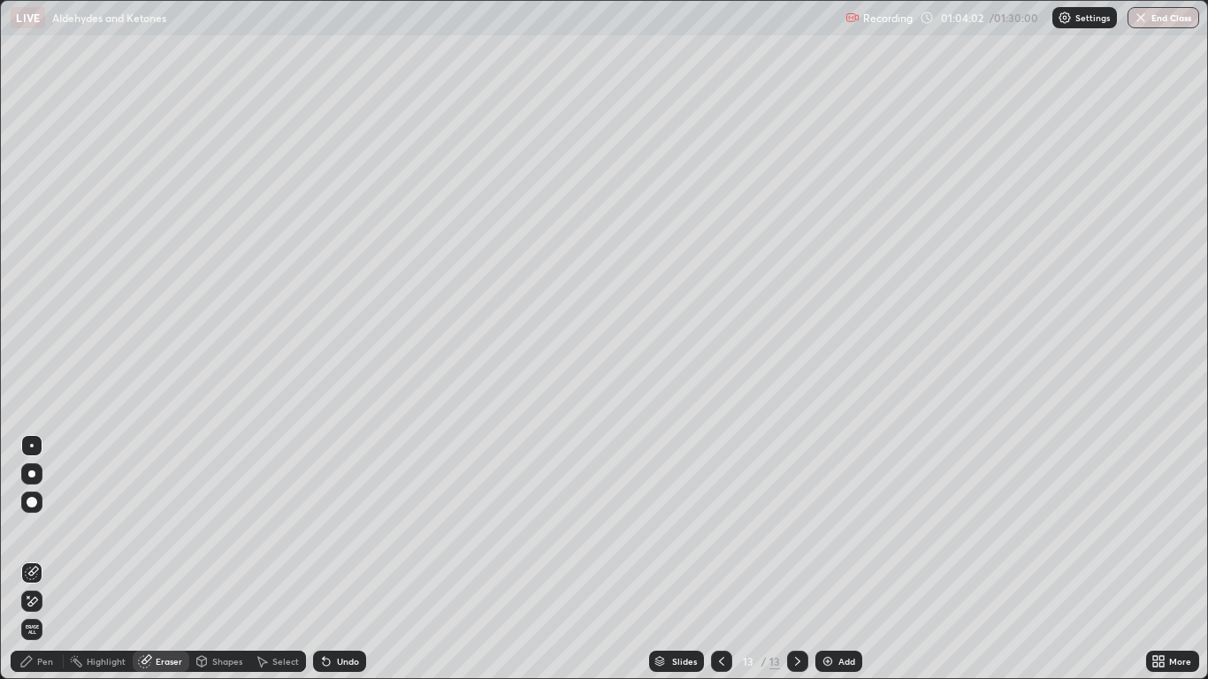
click at [31, 559] on icon at bounding box center [26, 661] width 11 height 11
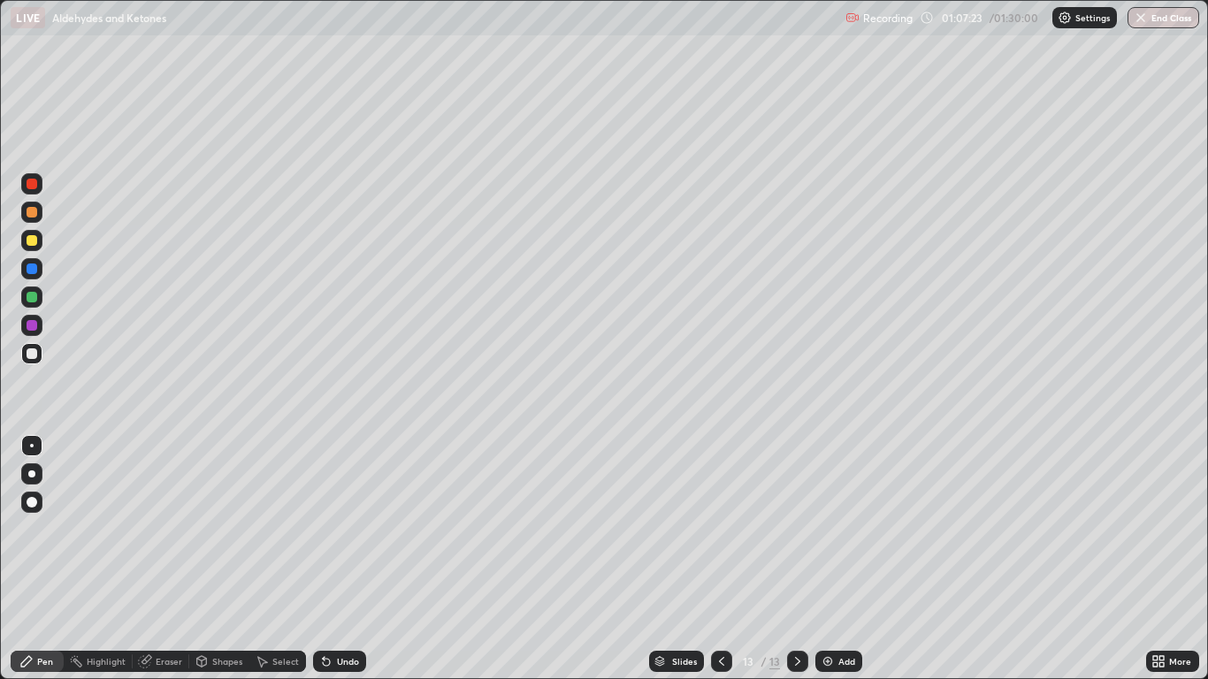
click at [844, 559] on div "Add" at bounding box center [846, 661] width 17 height 9
click at [721, 559] on icon at bounding box center [722, 662] width 14 height 14
click at [797, 559] on icon at bounding box center [798, 662] width 14 height 14
click at [337, 559] on div "Undo" at bounding box center [348, 661] width 22 height 9
click at [333, 559] on div "Undo" at bounding box center [339, 661] width 53 height 21
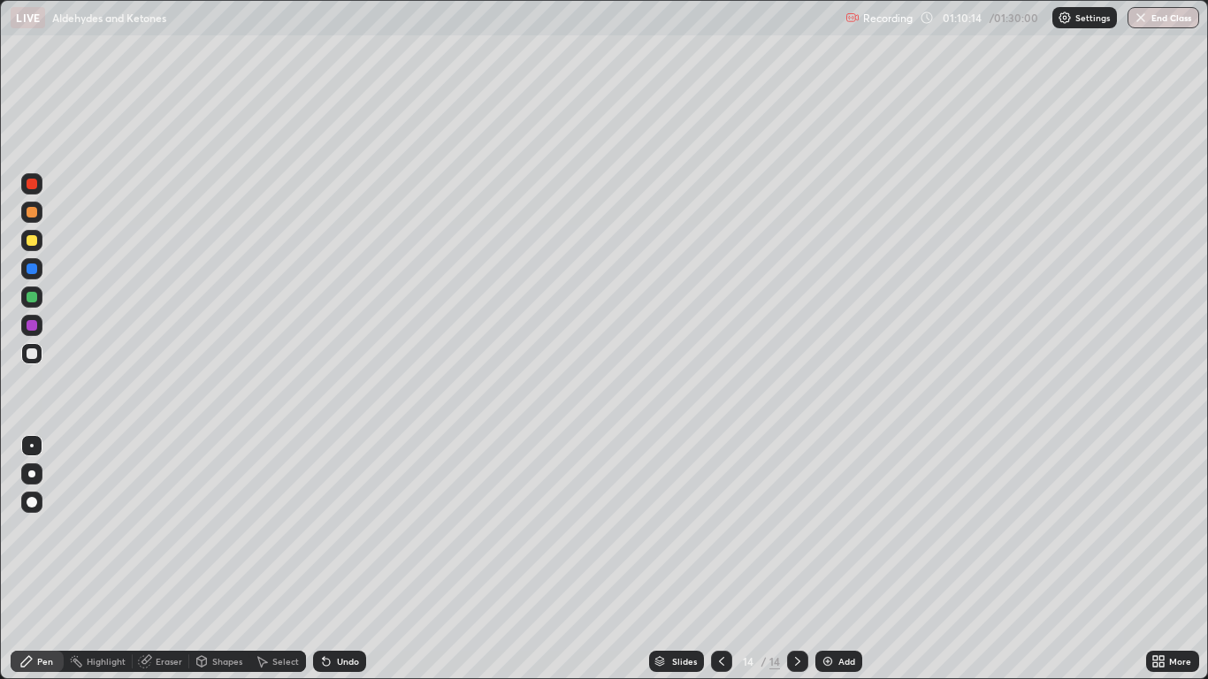
click at [838, 559] on div "Add" at bounding box center [838, 661] width 47 height 21
click at [344, 559] on div "Undo" at bounding box center [348, 661] width 22 height 9
click at [346, 559] on div "Undo" at bounding box center [348, 661] width 22 height 9
click at [339, 559] on div "Undo" at bounding box center [339, 661] width 53 height 21
click at [344, 559] on div "Undo" at bounding box center [339, 661] width 53 height 21
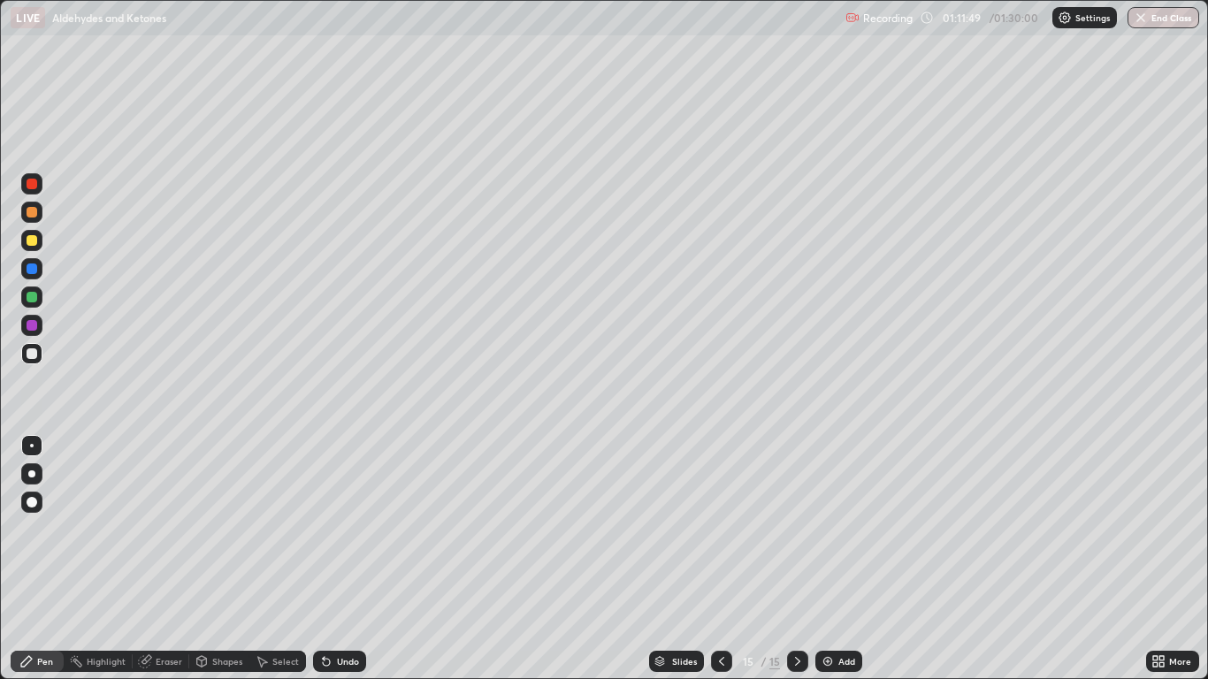
click at [342, 559] on div "Undo" at bounding box center [348, 661] width 22 height 9
click at [344, 559] on div "Undo" at bounding box center [348, 661] width 22 height 9
click at [346, 559] on div "Undo" at bounding box center [348, 661] width 22 height 9
click at [347, 559] on div "Undo" at bounding box center [348, 661] width 22 height 9
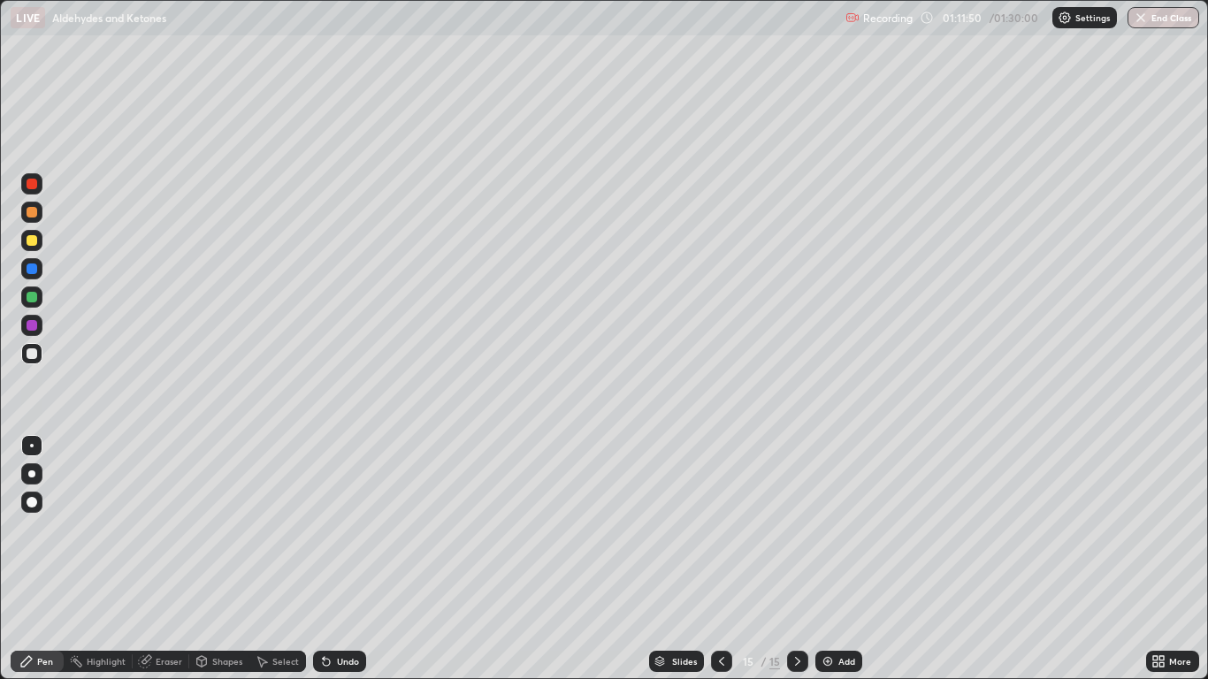
click at [348, 559] on div "Undo" at bounding box center [348, 661] width 22 height 9
click at [350, 559] on div "Undo" at bounding box center [348, 661] width 22 height 9
click at [351, 559] on div "Undo" at bounding box center [348, 661] width 22 height 9
click at [350, 559] on div "Undo" at bounding box center [348, 661] width 22 height 9
click at [341, 559] on div "Undo" at bounding box center [339, 661] width 53 height 21
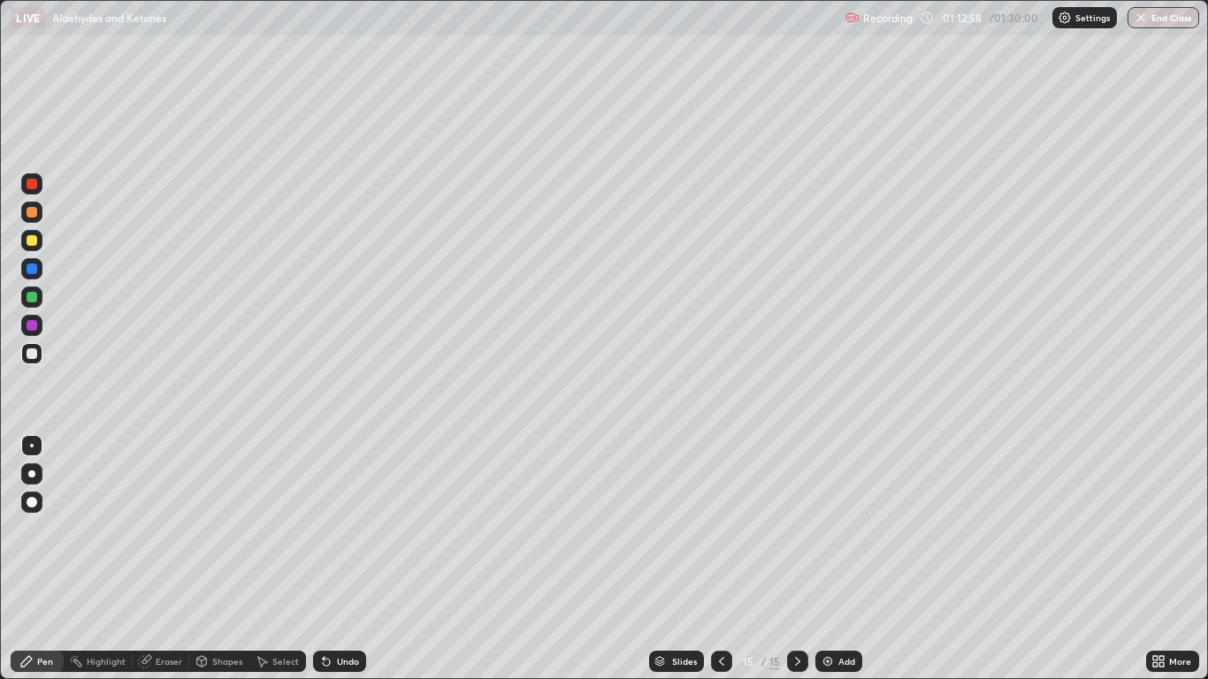
click at [337, 559] on div "Undo" at bounding box center [348, 661] width 22 height 9
click at [333, 559] on div "Undo" at bounding box center [339, 661] width 53 height 21
click at [344, 559] on div "Undo" at bounding box center [348, 661] width 22 height 9
click at [351, 559] on div "Undo" at bounding box center [348, 661] width 22 height 9
click at [349, 559] on div "Undo" at bounding box center [348, 661] width 22 height 9
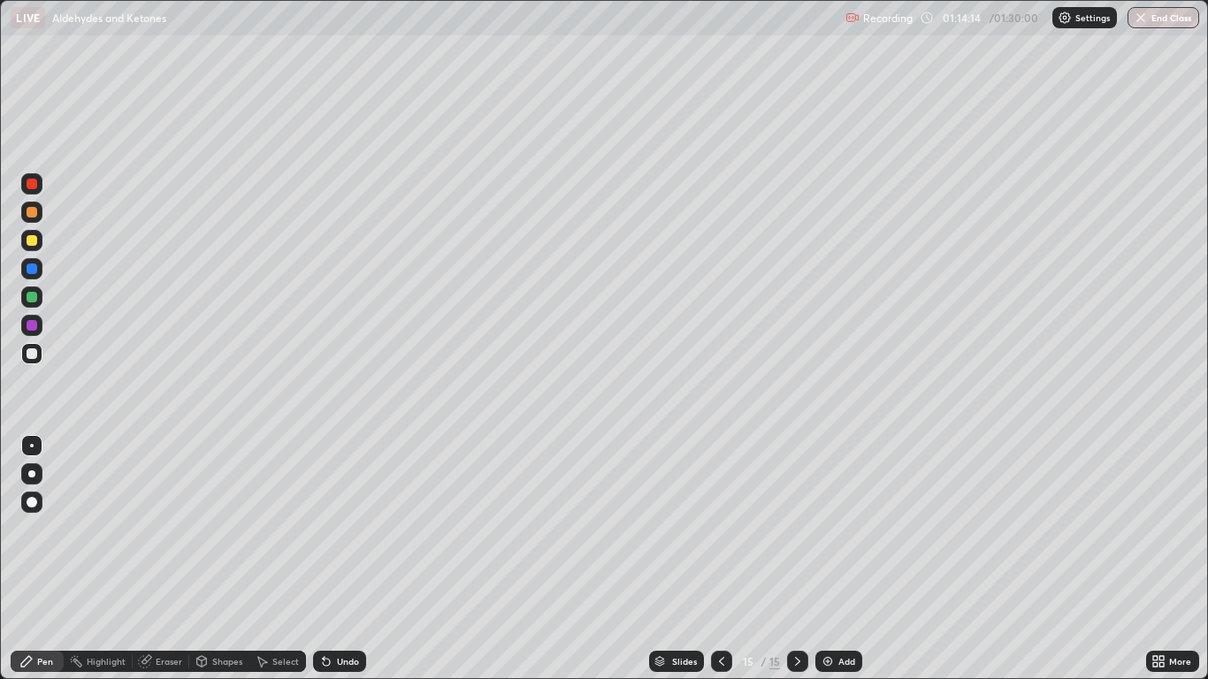
click at [347, 559] on div "Undo" at bounding box center [348, 661] width 22 height 9
click at [350, 559] on div "Undo" at bounding box center [348, 661] width 22 height 9
click at [351, 559] on div "Undo" at bounding box center [348, 661] width 22 height 9
click at [352, 559] on div "Undo" at bounding box center [339, 661] width 53 height 21
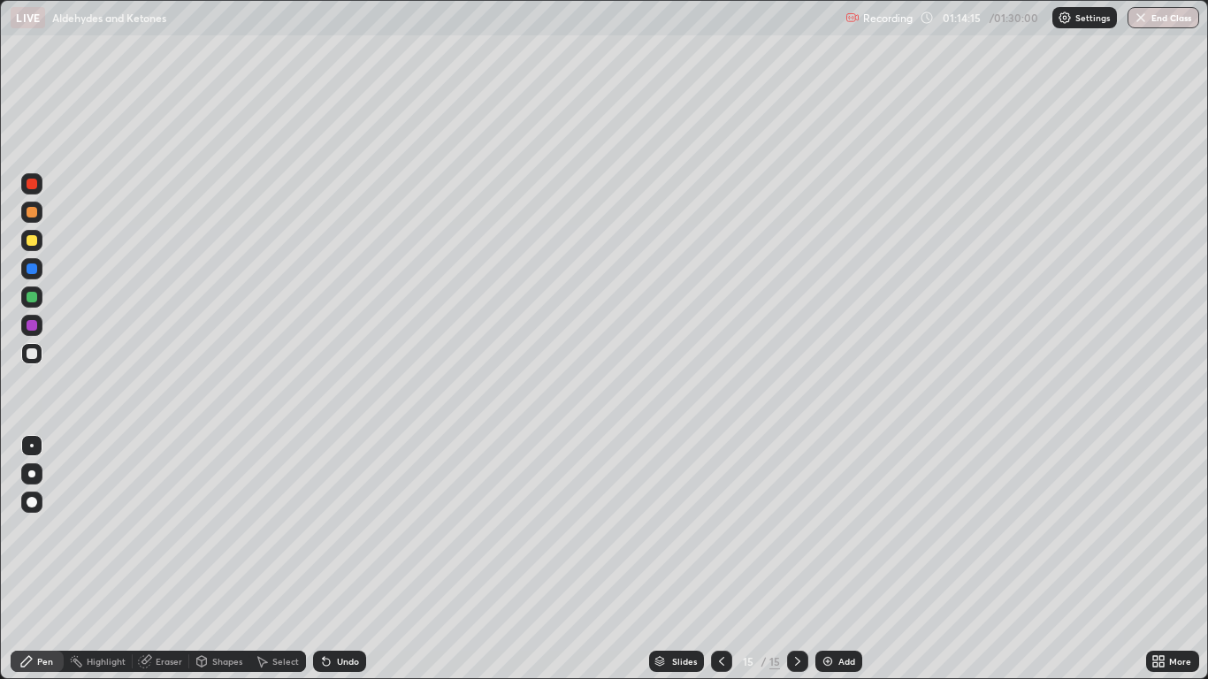
click at [353, 559] on div "Undo" at bounding box center [339, 661] width 53 height 21
click at [169, 559] on div "Eraser" at bounding box center [169, 661] width 27 height 9
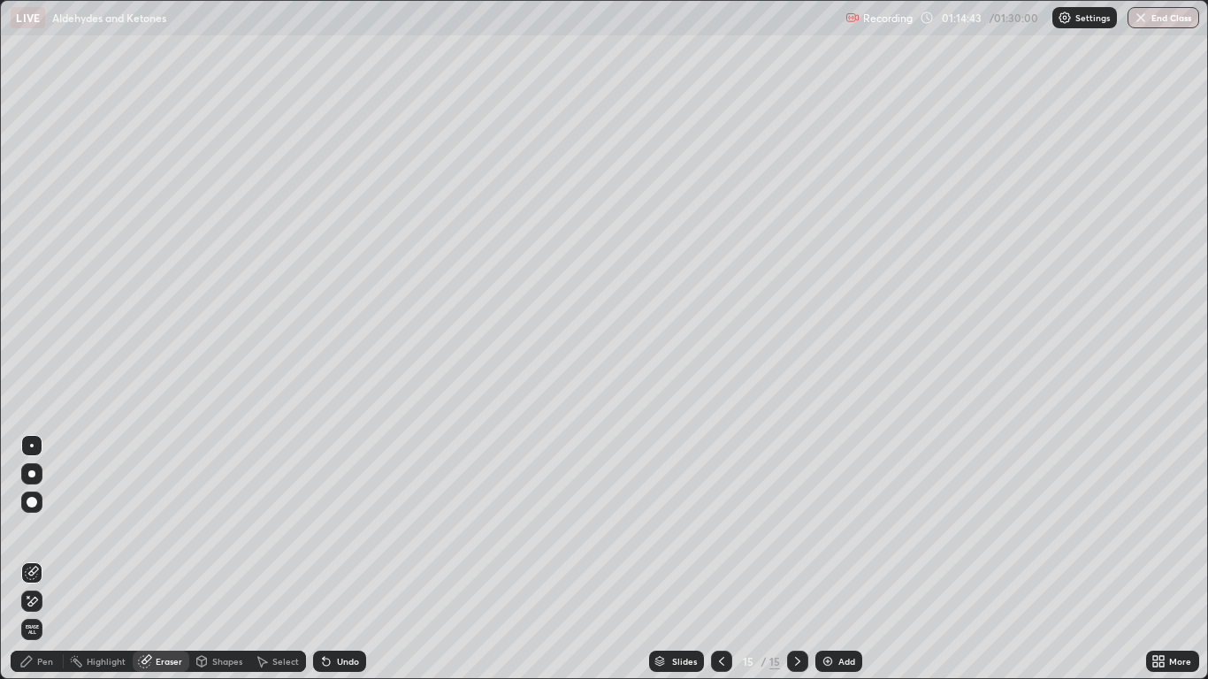
click at [45, 559] on div "Pen" at bounding box center [45, 661] width 16 height 9
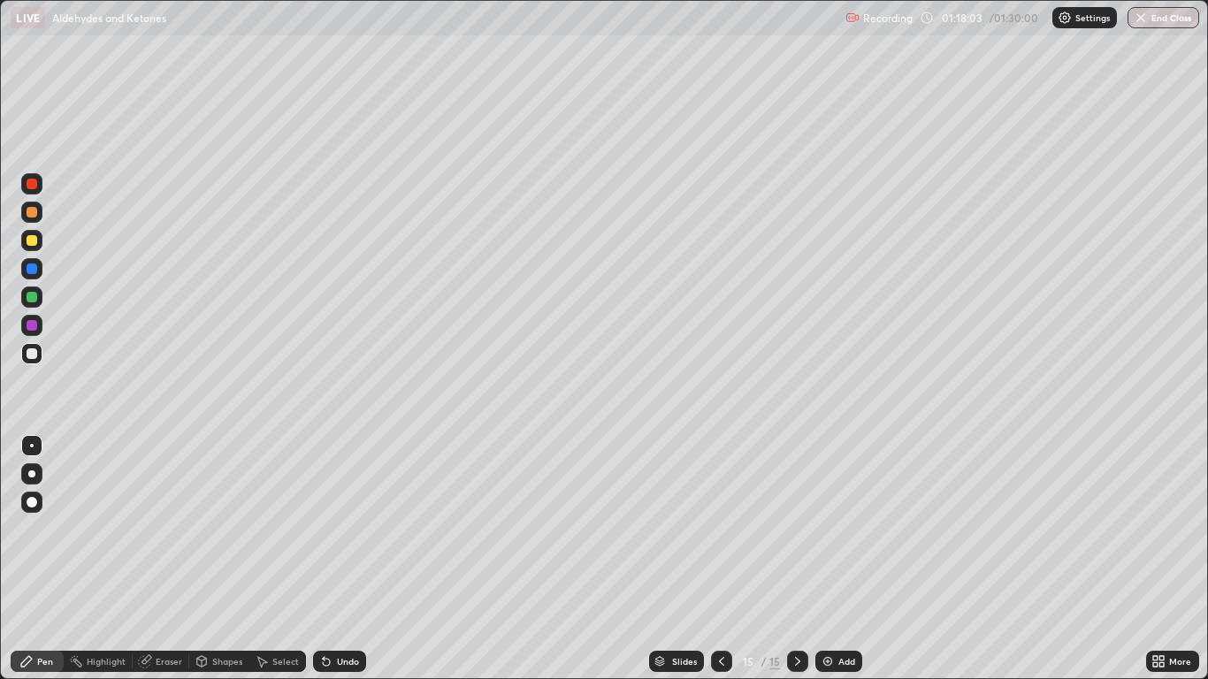
click at [838, 559] on div "Add" at bounding box center [846, 661] width 17 height 9
click at [345, 559] on div "Undo" at bounding box center [348, 661] width 22 height 9
click at [347, 559] on div "Undo" at bounding box center [348, 661] width 22 height 9
click at [343, 559] on div "Undo" at bounding box center [348, 661] width 22 height 9
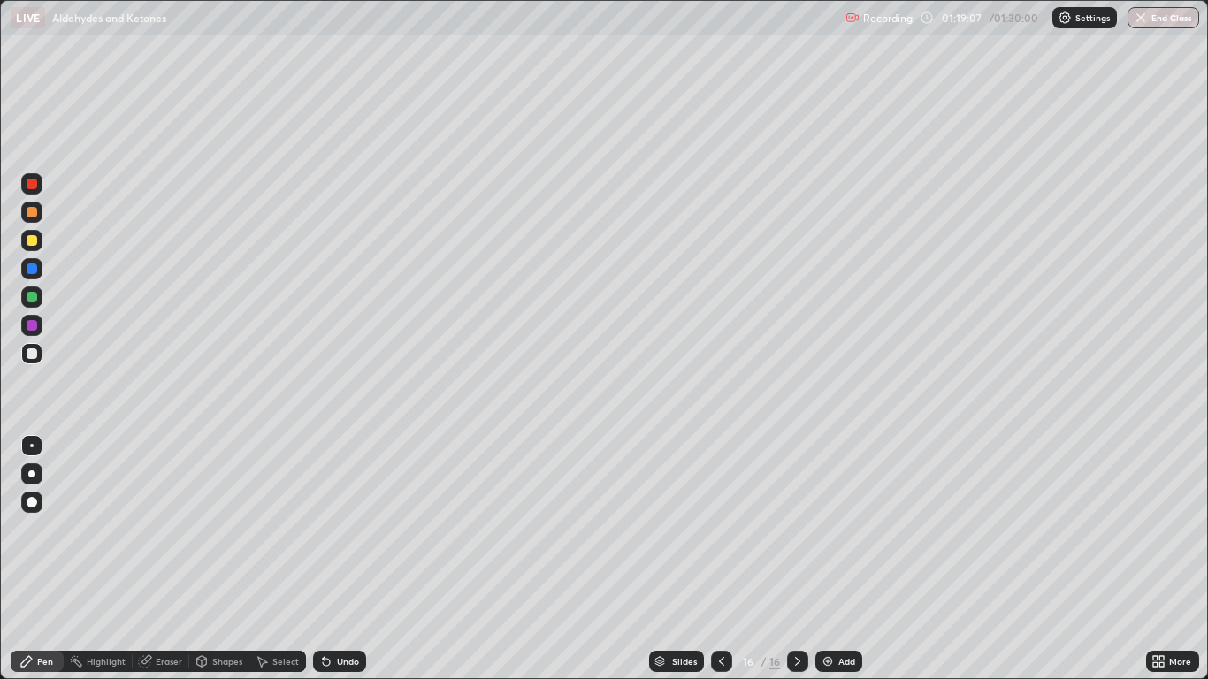
click at [324, 559] on icon at bounding box center [326, 662] width 7 height 7
click at [356, 559] on div "Undo" at bounding box center [348, 661] width 22 height 9
click at [351, 559] on div "Undo" at bounding box center [348, 661] width 22 height 9
click at [350, 559] on div "Undo" at bounding box center [348, 661] width 22 height 9
click at [349, 559] on div "Undo" at bounding box center [348, 661] width 22 height 9
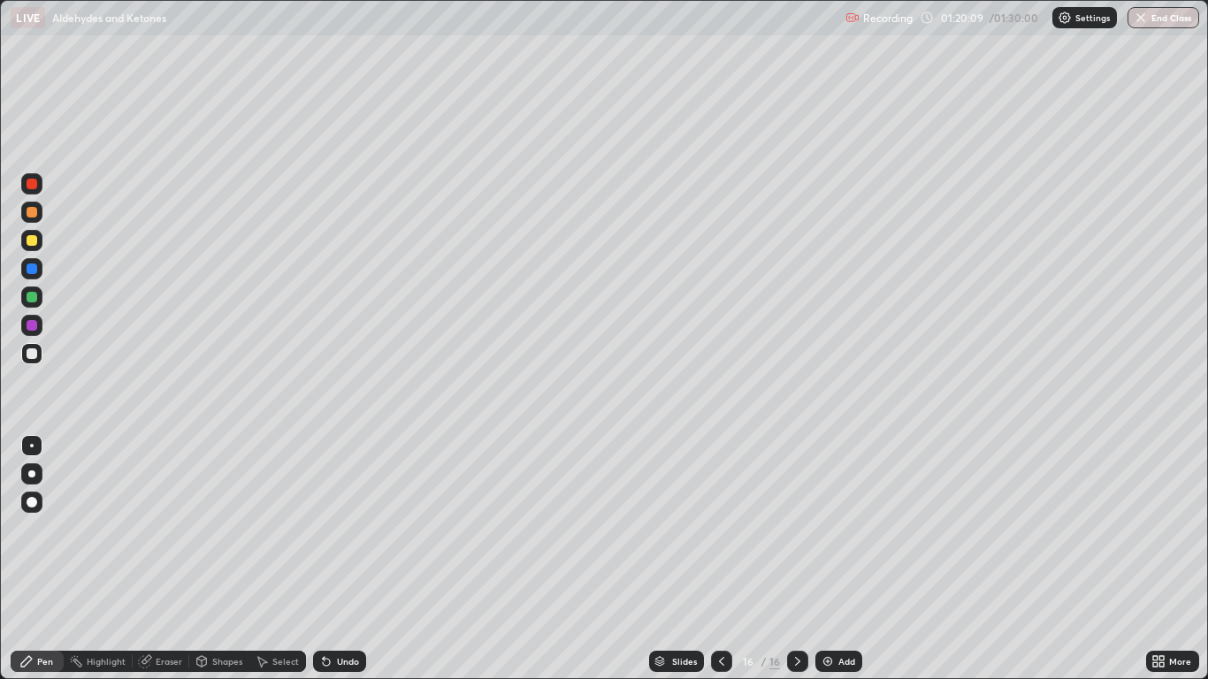
click at [349, 559] on div "Undo" at bounding box center [348, 661] width 22 height 9
click at [348, 559] on div "Undo" at bounding box center [348, 661] width 22 height 9
click at [352, 559] on div "Undo" at bounding box center [348, 661] width 22 height 9
click at [836, 559] on div "Add" at bounding box center [838, 661] width 47 height 21
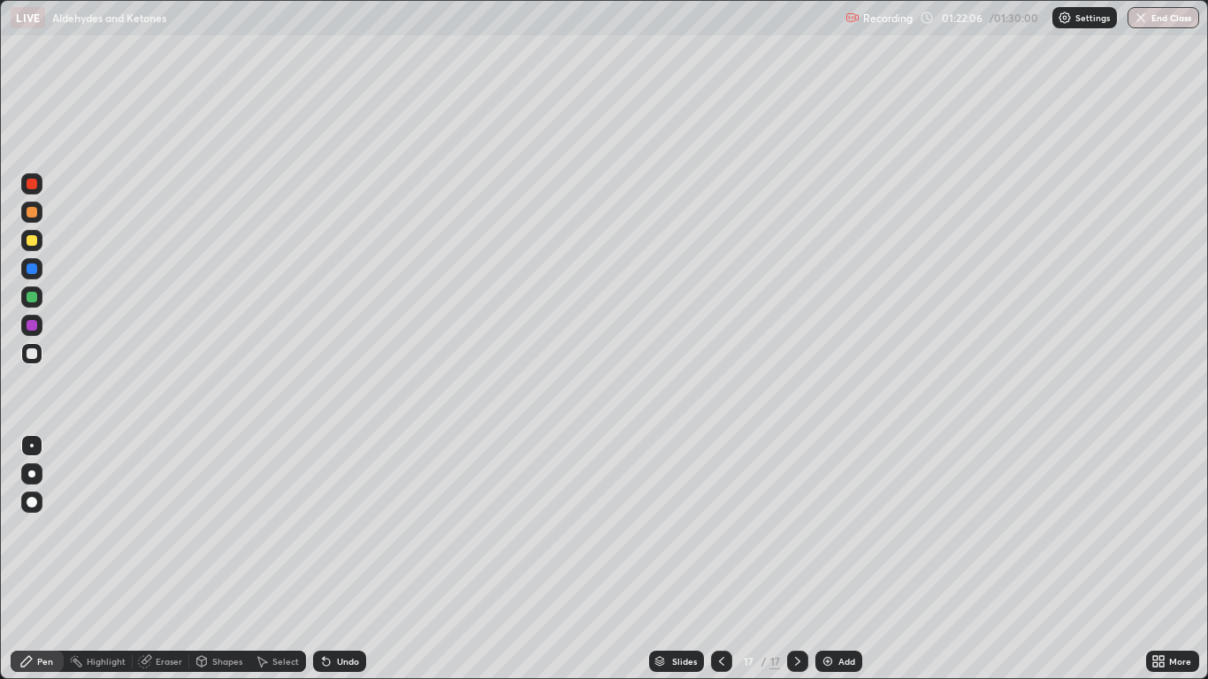
click at [345, 559] on div "Undo" at bounding box center [348, 661] width 22 height 9
click at [343, 559] on div "Undo" at bounding box center [348, 661] width 22 height 9
click at [347, 559] on div "Undo" at bounding box center [348, 661] width 22 height 9
click at [345, 559] on div "Undo" at bounding box center [348, 661] width 22 height 9
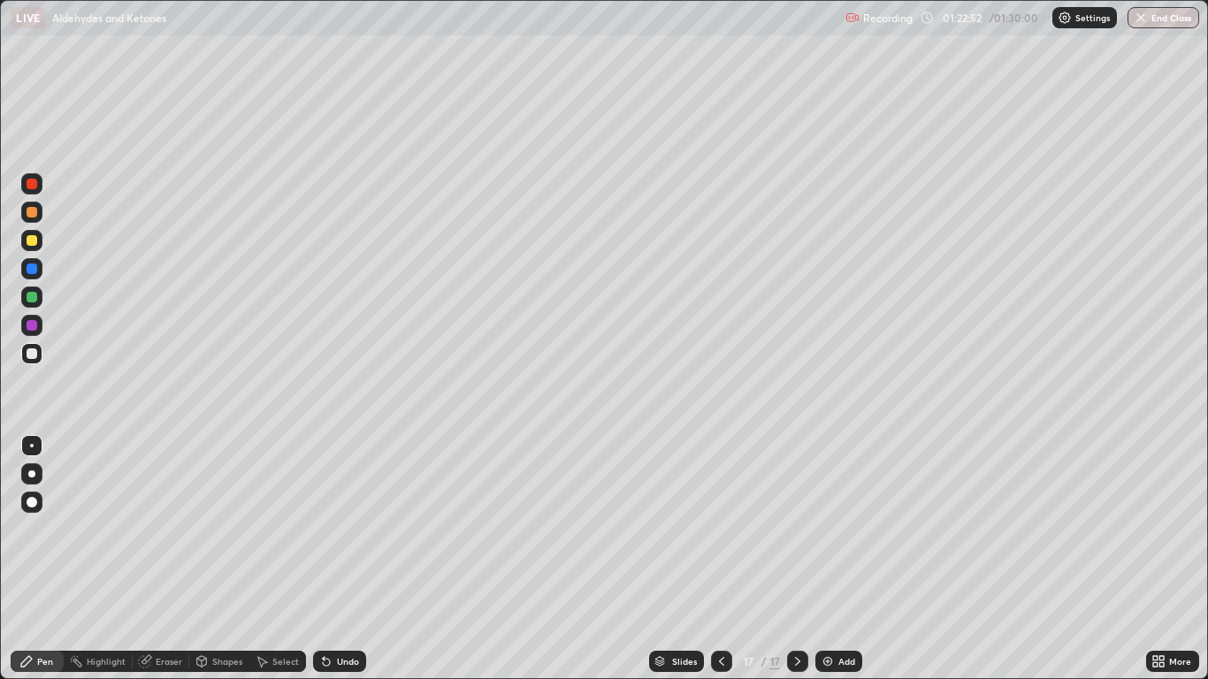
click at [344, 559] on div "Undo" at bounding box center [339, 661] width 53 height 21
click at [343, 559] on div "Undo" at bounding box center [339, 661] width 53 height 21
click at [345, 559] on div "Undo" at bounding box center [339, 661] width 53 height 21
click at [349, 559] on div "Undo" at bounding box center [339, 661] width 53 height 21
click at [826, 559] on img at bounding box center [828, 662] width 14 height 14
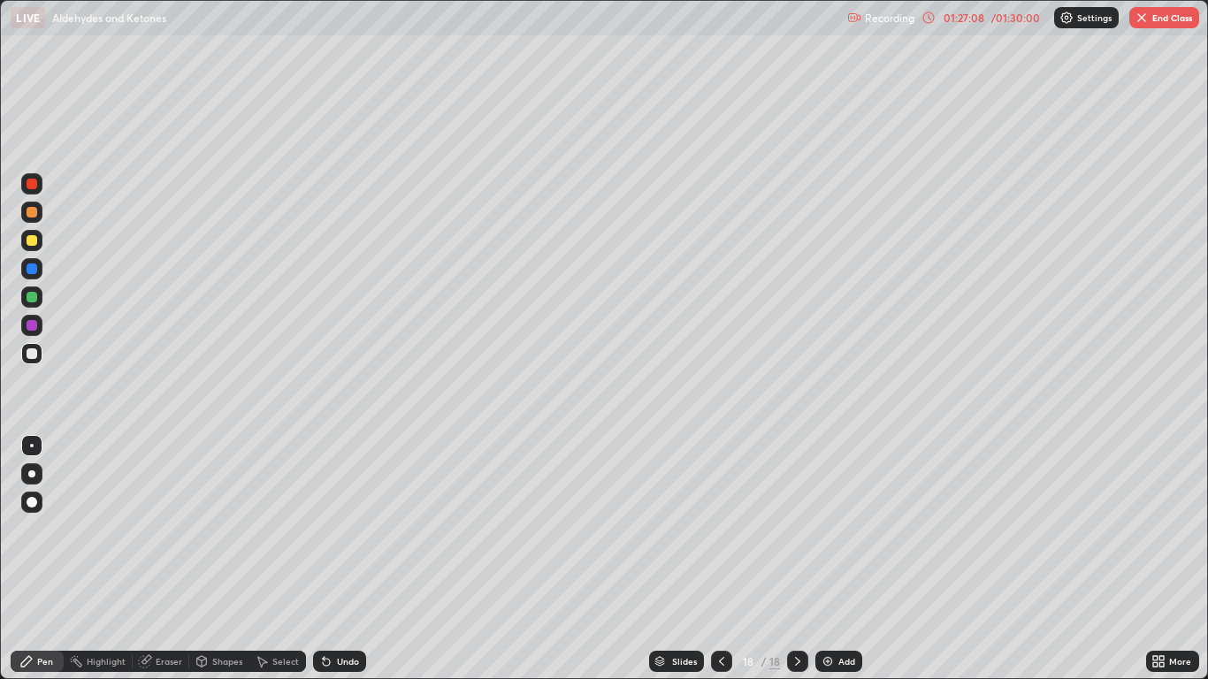
click at [326, 559] on icon at bounding box center [326, 662] width 7 height 7
click at [1156, 22] on button "End Class" at bounding box center [1164, 17] width 70 height 21
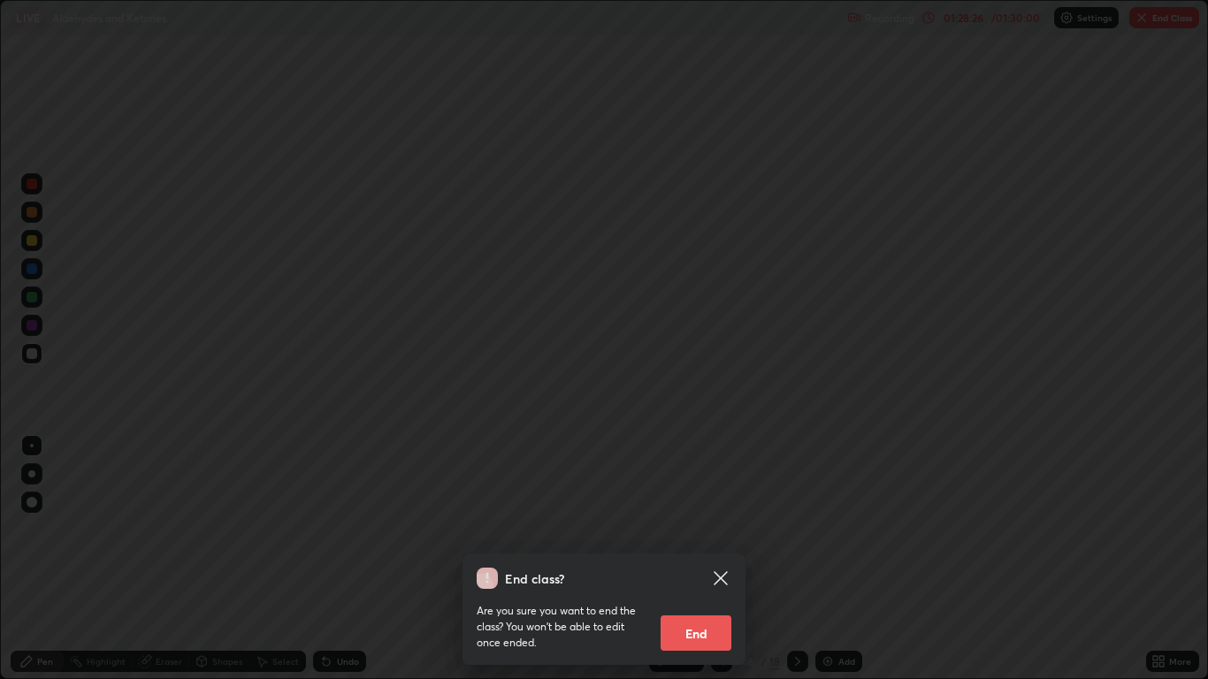
click at [694, 559] on button "End" at bounding box center [696, 633] width 71 height 35
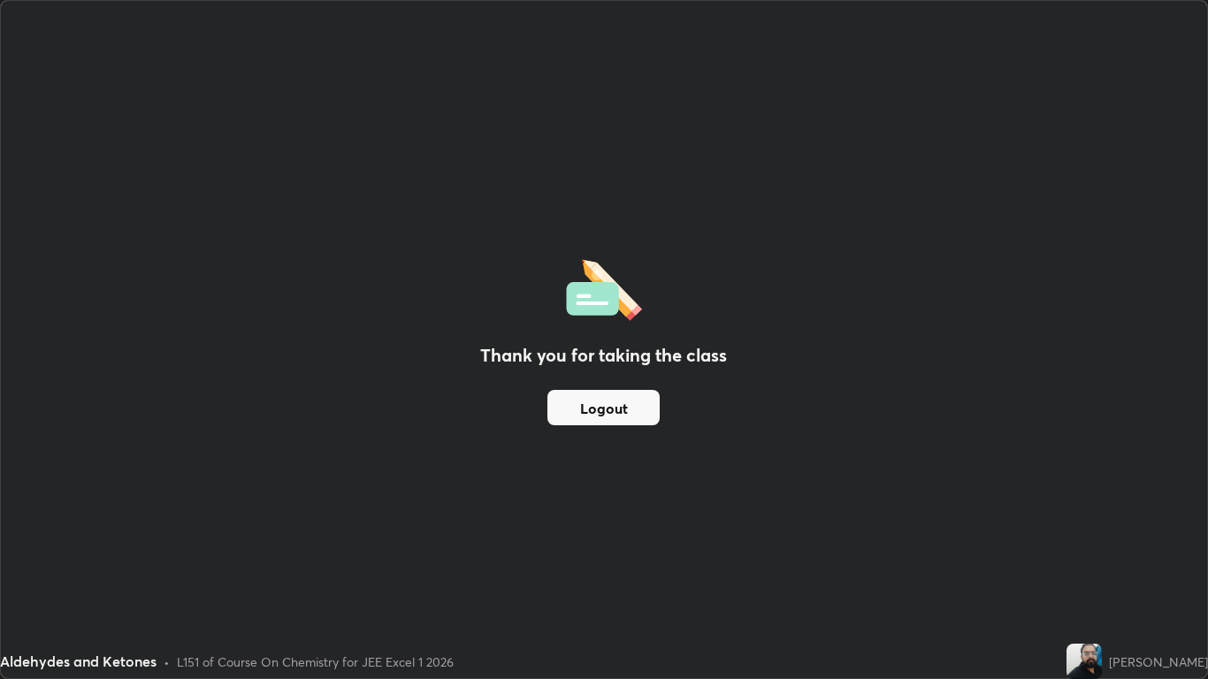
click at [623, 412] on button "Logout" at bounding box center [603, 407] width 112 height 35
